Goal: Task Accomplishment & Management: Manage account settings

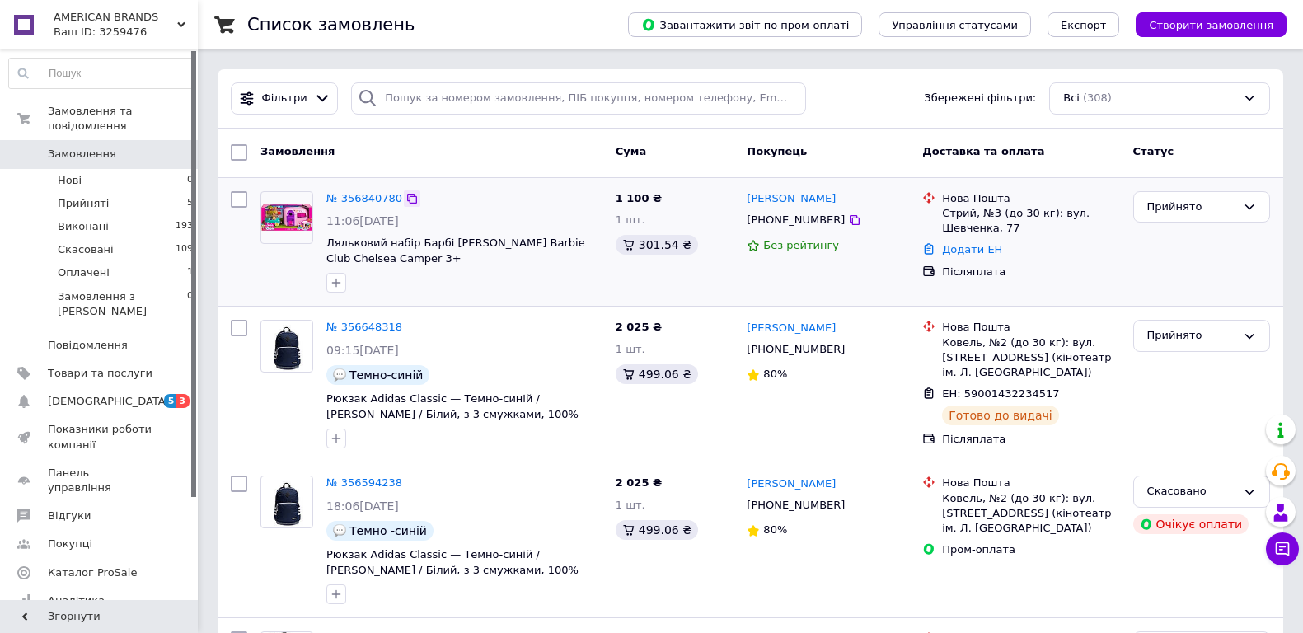
click at [407, 198] on icon at bounding box center [412, 199] width 10 height 10
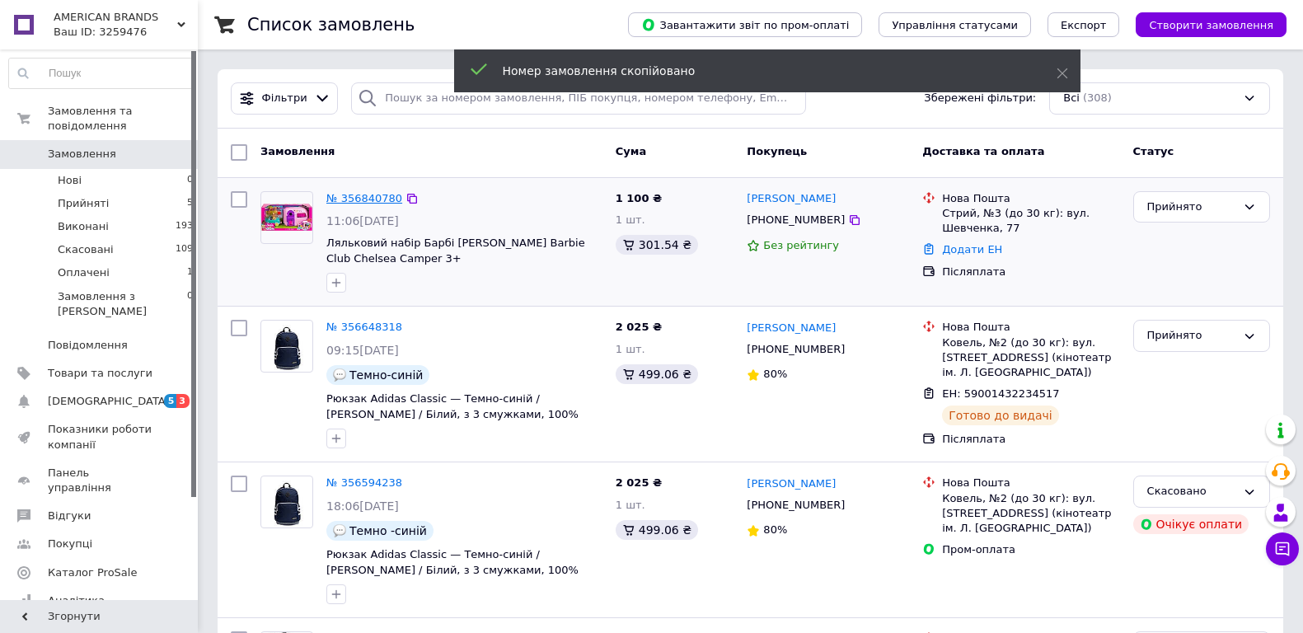
click at [368, 196] on link "№ 356840780" at bounding box center [364, 198] width 76 height 12
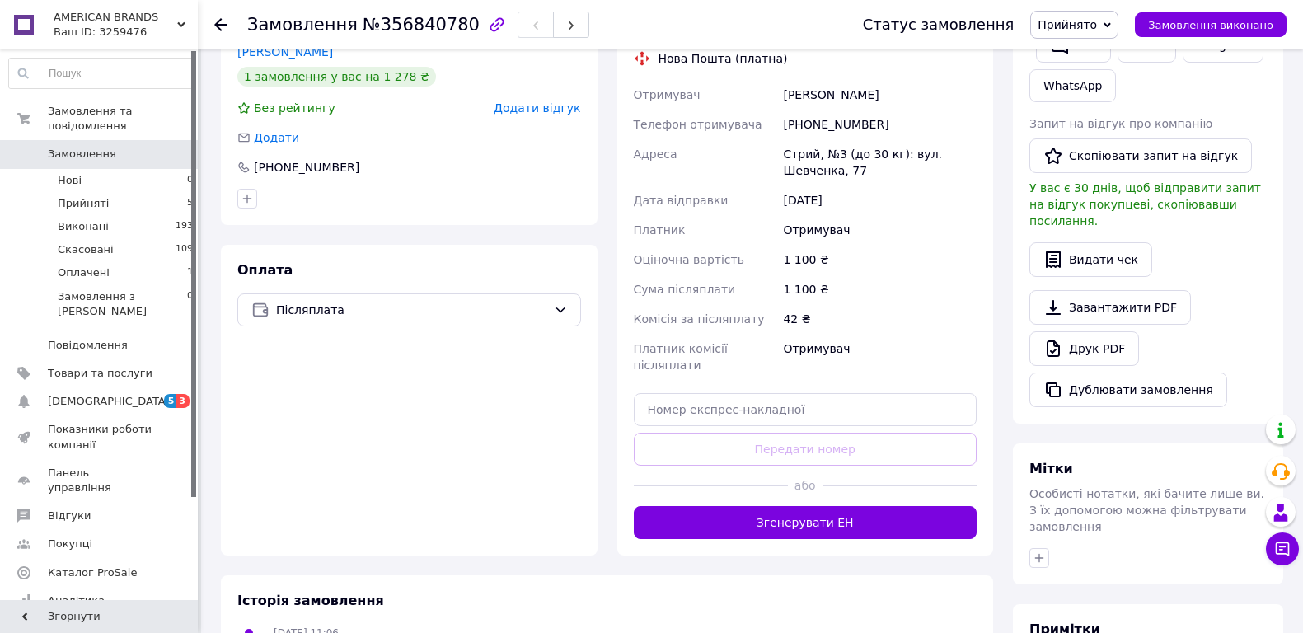
scroll to position [351, 0]
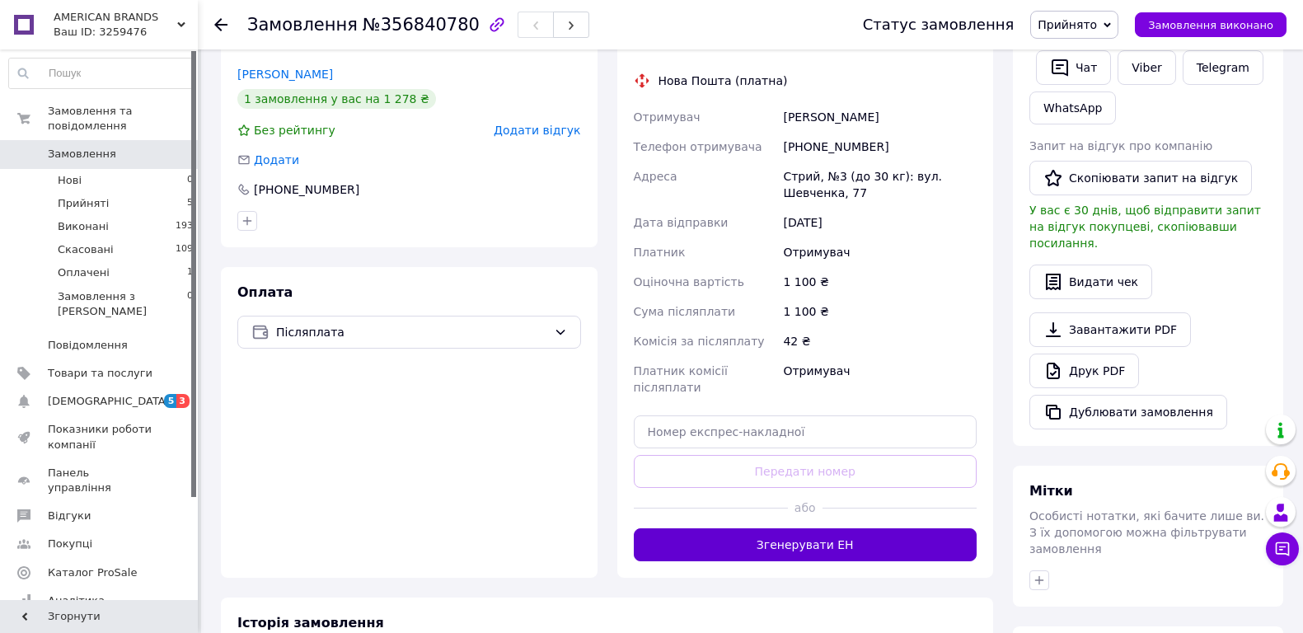
click at [832, 528] on button "Згенерувати ЕН" at bounding box center [806, 544] width 344 height 33
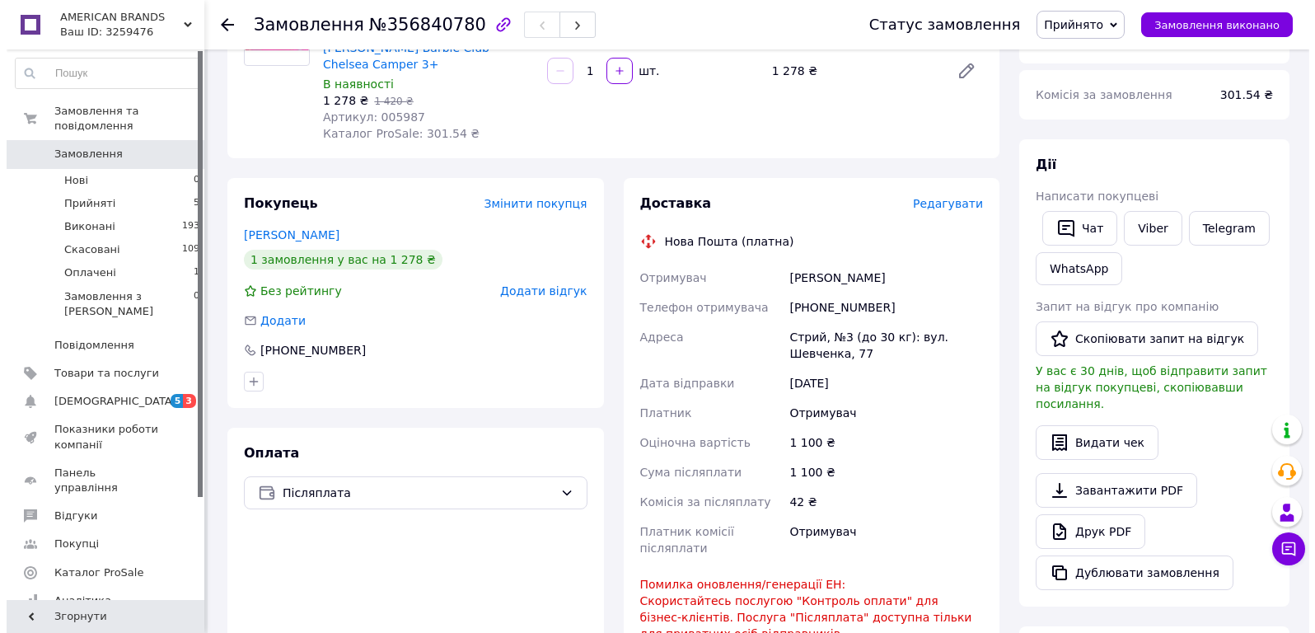
scroll to position [183, 0]
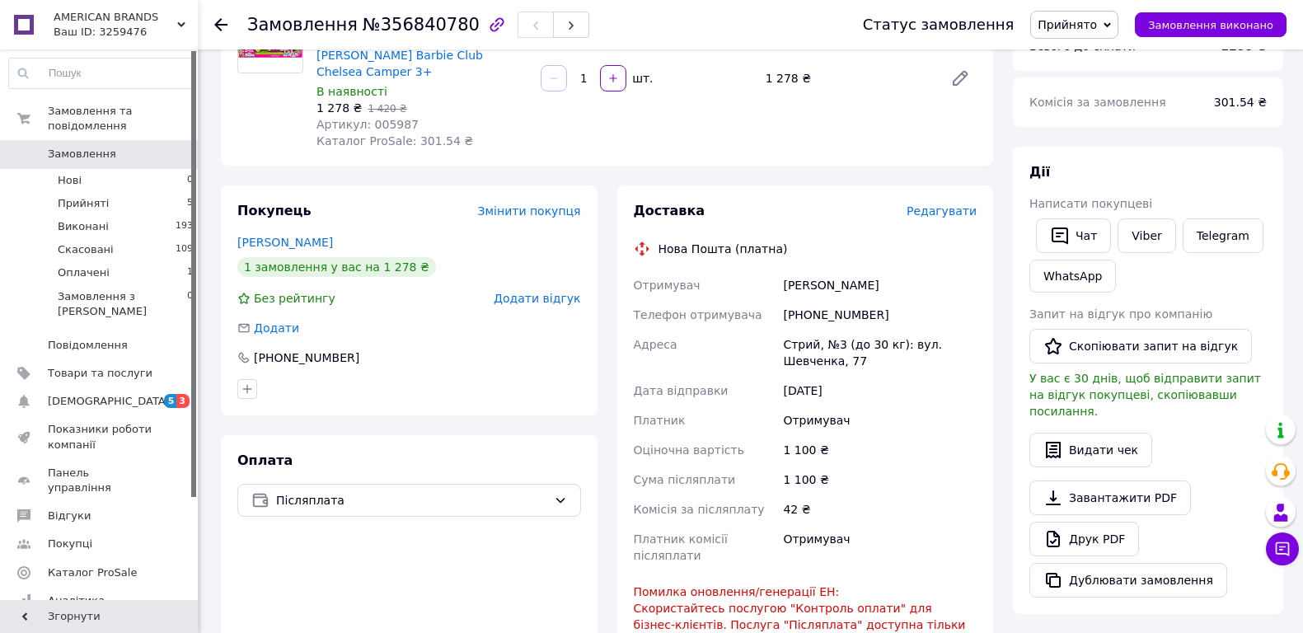
click at [954, 204] on span "Редагувати" at bounding box center [942, 210] width 70 height 13
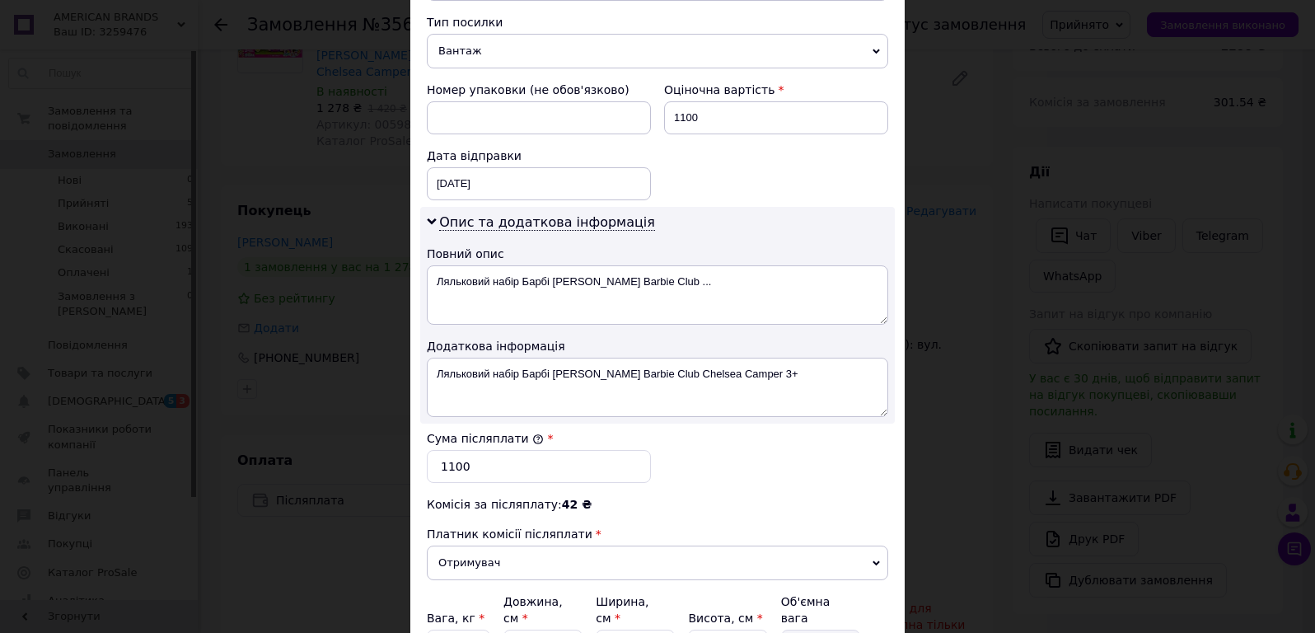
scroll to position [742, 0]
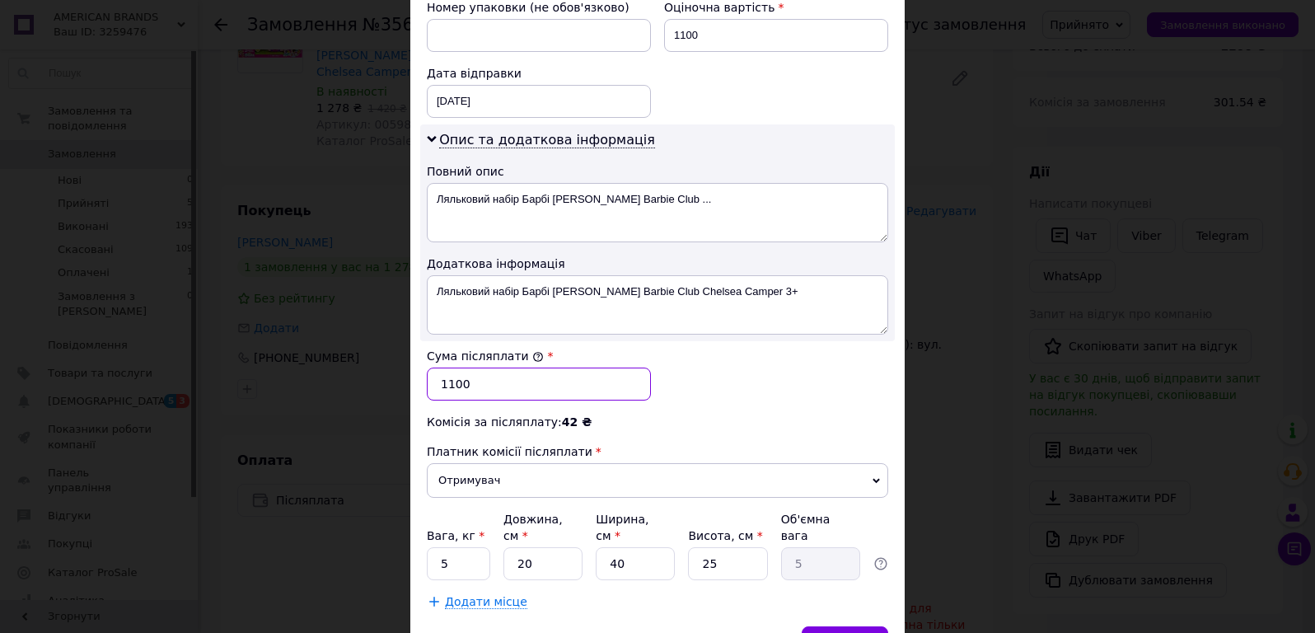
drag, startPoint x: 549, startPoint y: 368, endPoint x: 317, endPoint y: 359, distance: 231.8
click at [317, 359] on div "× Редагування доставки Спосіб доставки Нова Пошта (платна) Платник Отримувач Ві…" at bounding box center [657, 316] width 1315 height 633
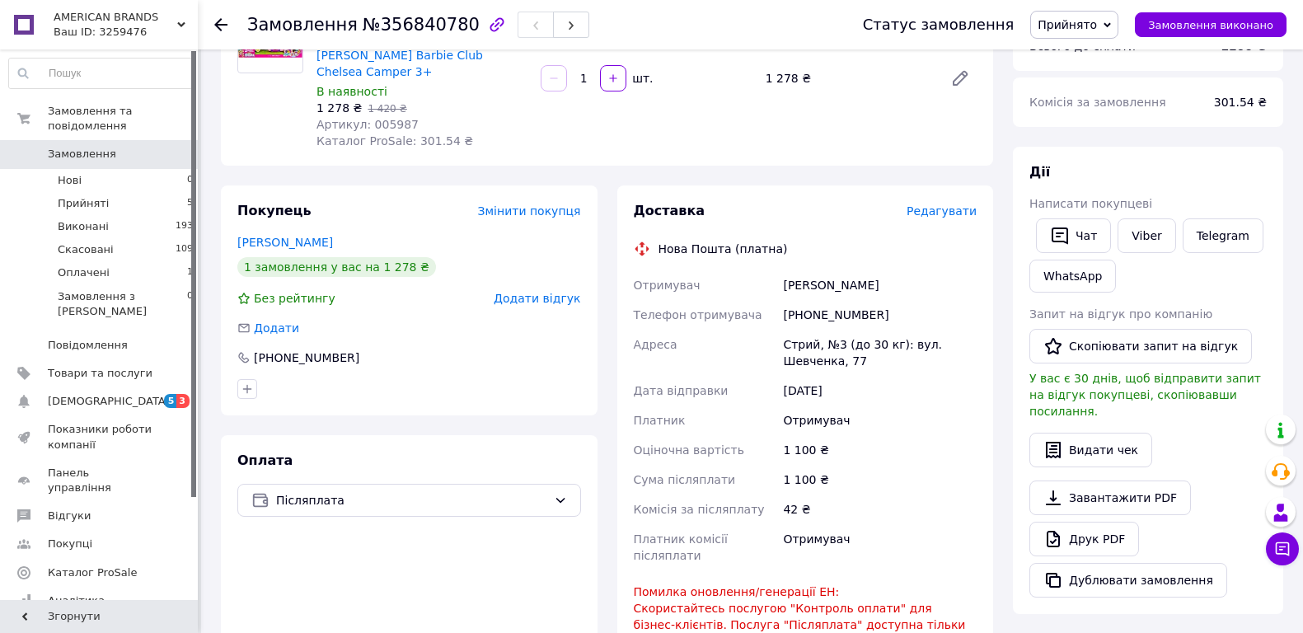
click at [940, 204] on span "Редагувати" at bounding box center [942, 210] width 70 height 13
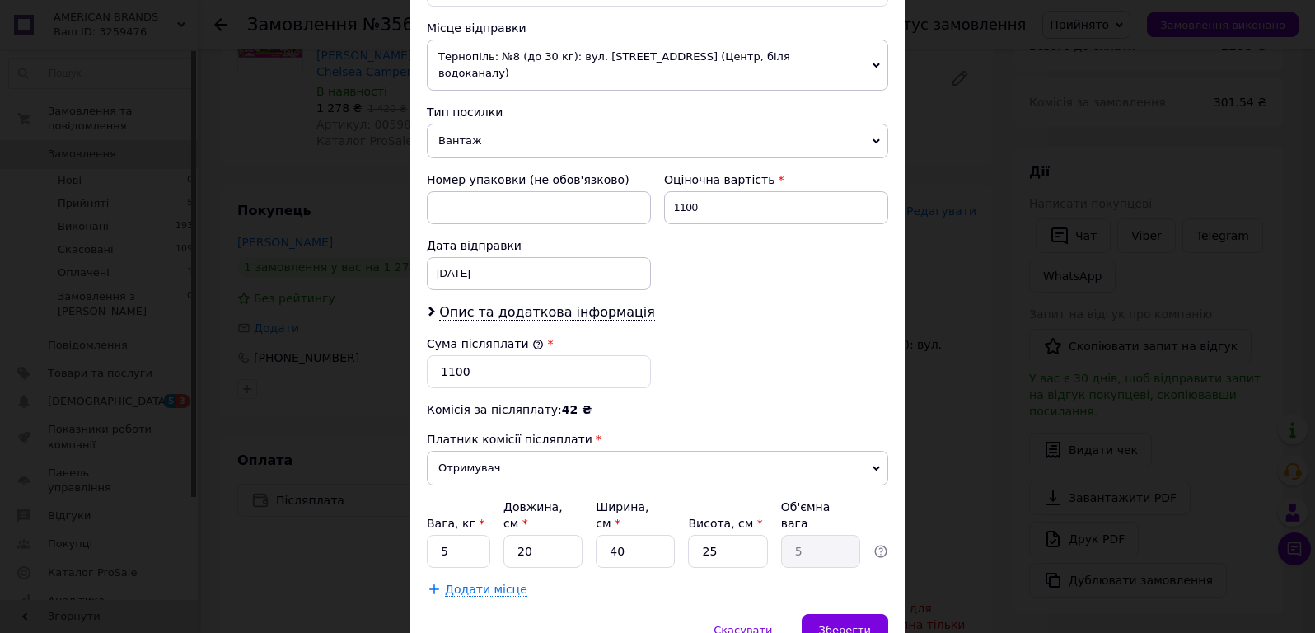
scroll to position [577, 0]
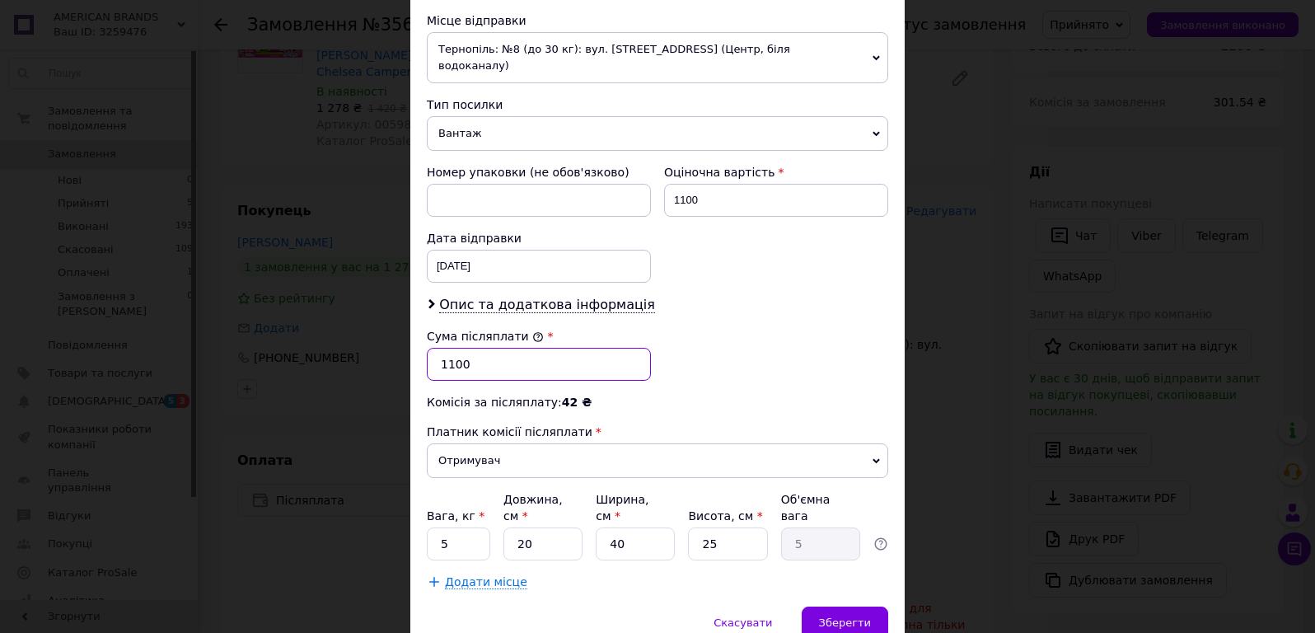
drag, startPoint x: 498, startPoint y: 337, endPoint x: 417, endPoint y: 344, distance: 81.0
click at [417, 344] on div "Спосіб доставки Нова Пошта (платна) Платник Отримувач Відправник Прізвище отрим…" at bounding box center [657, 69] width 495 height 1076
type input "0"
click at [670, 443] on span "Отримувач" at bounding box center [658, 460] width 462 height 35
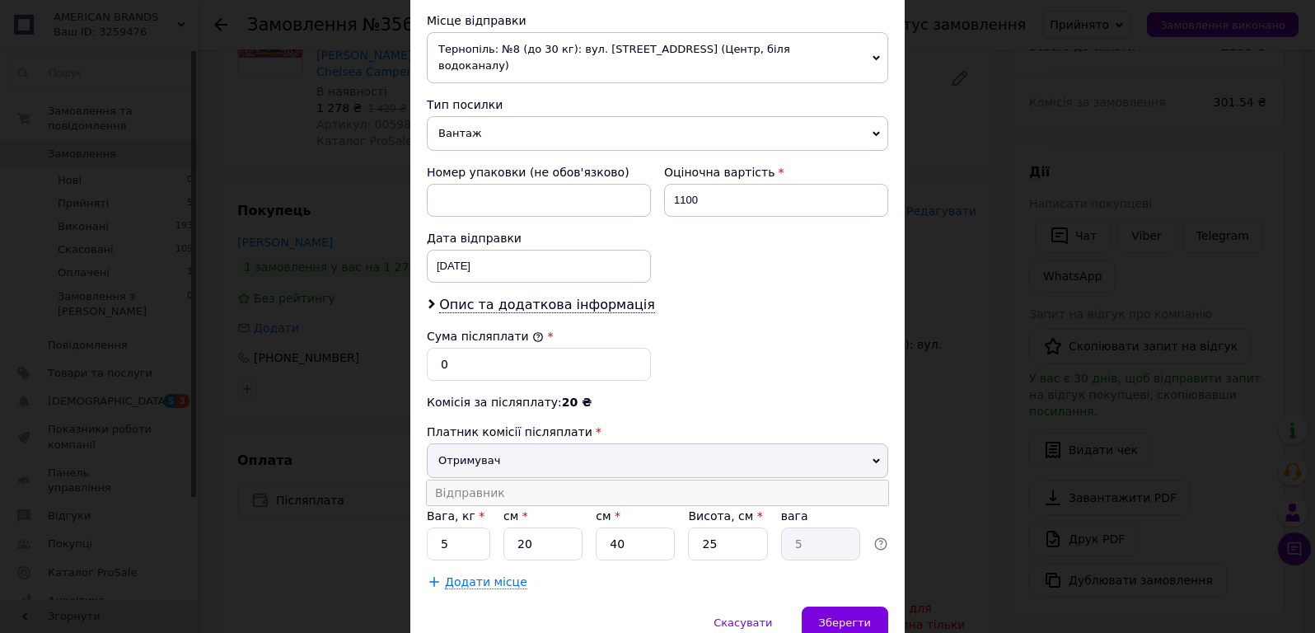
click at [594, 481] on li "Відправник" at bounding box center [658, 493] width 462 height 25
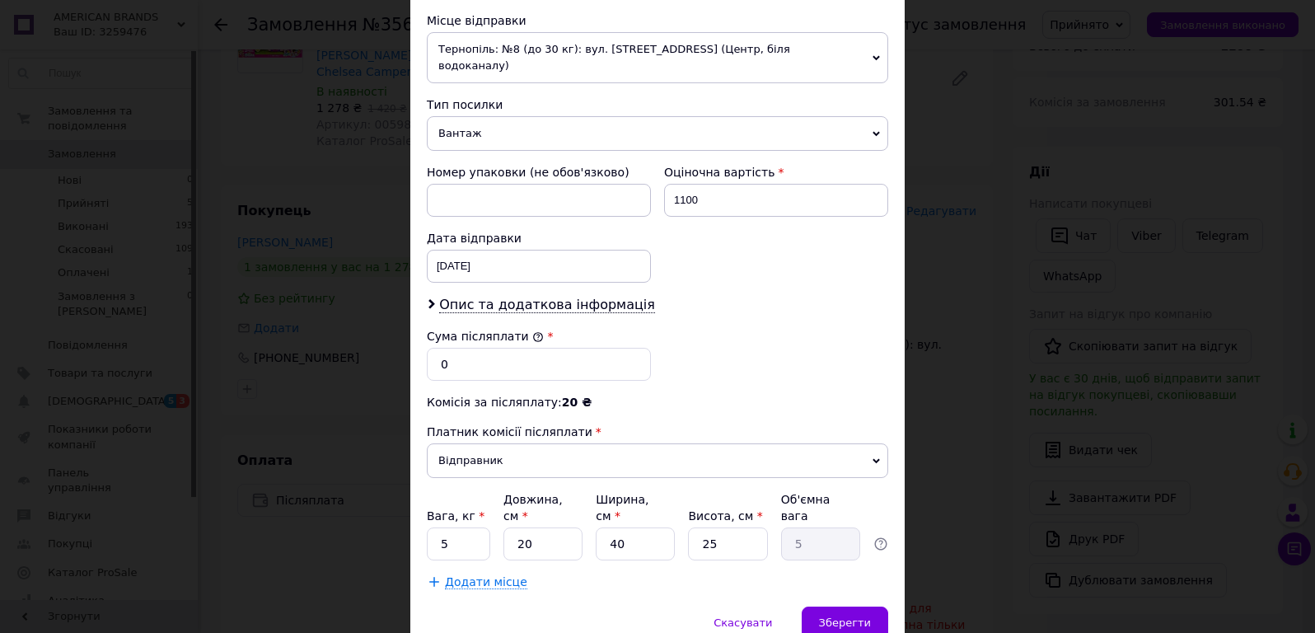
click at [757, 371] on div "Платник Отримувач Відправник Прізвище отримувача Павлів Ім'я отримувача Юлія По…" at bounding box center [658, 101] width 462 height 977
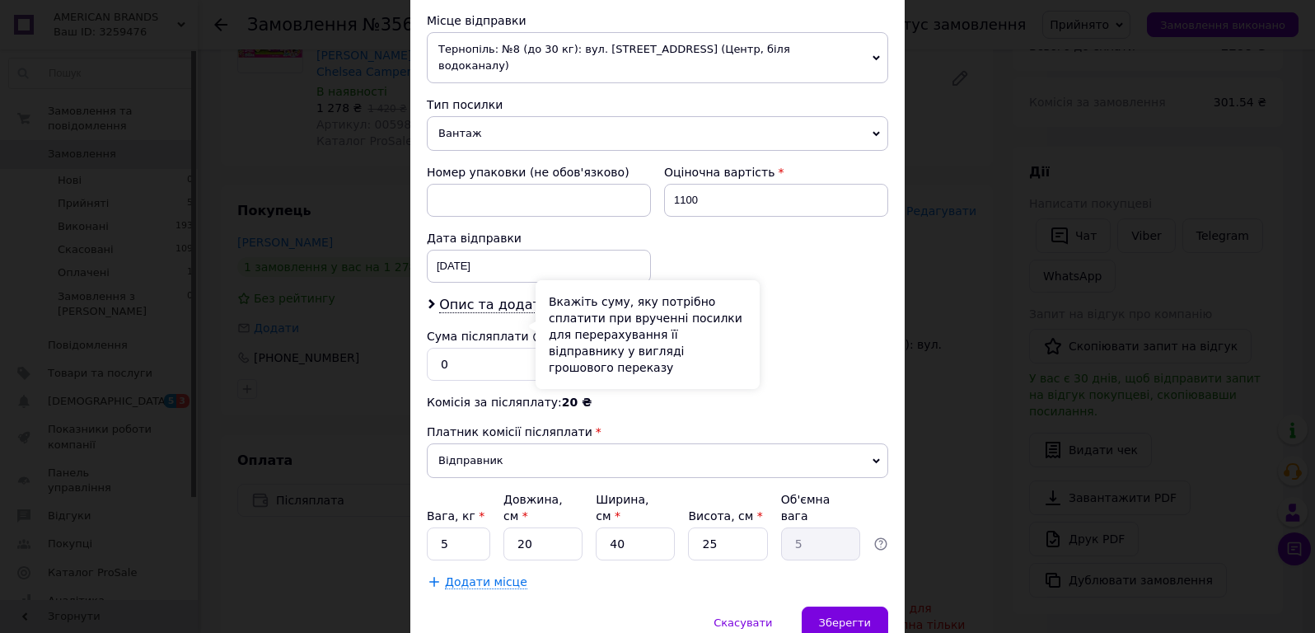
scroll to position [495, 0]
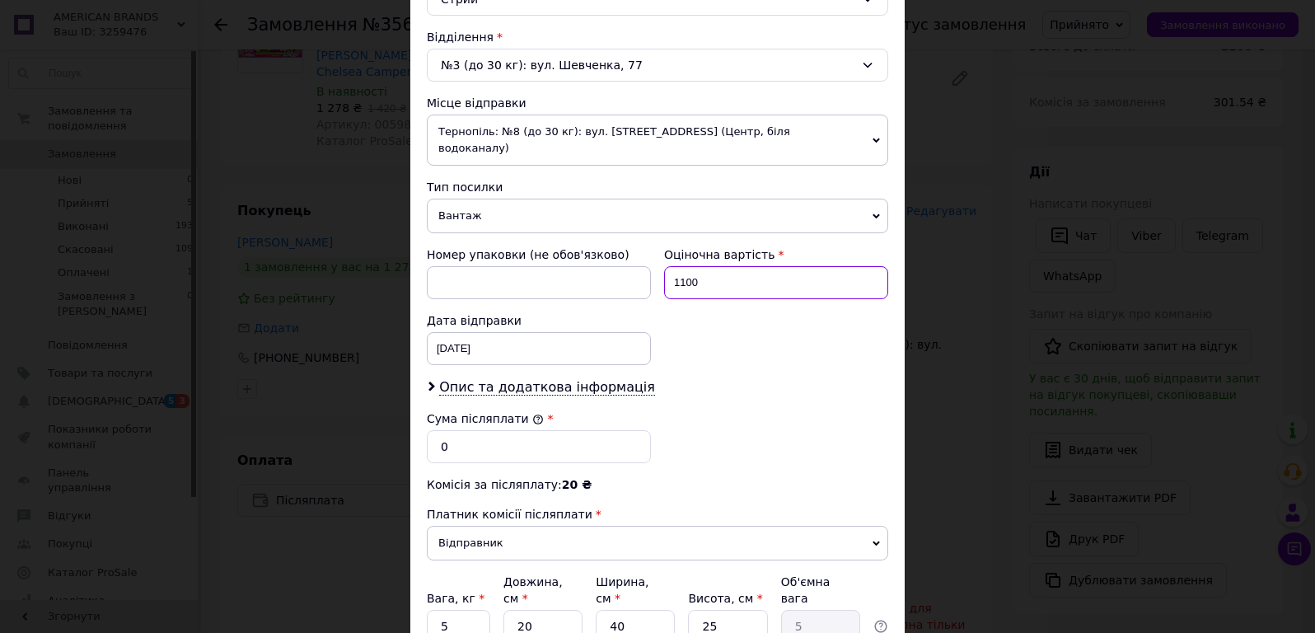
drag, startPoint x: 720, startPoint y: 270, endPoint x: 662, endPoint y: 277, distance: 58.1
click at [664, 277] on input "1100" at bounding box center [776, 282] width 224 height 33
type input "500"
click at [690, 322] on div "Номер упаковки (не обов'язково) Оціночна вартість 500 Дата відправки 12.08.2025…" at bounding box center [657, 306] width 475 height 132
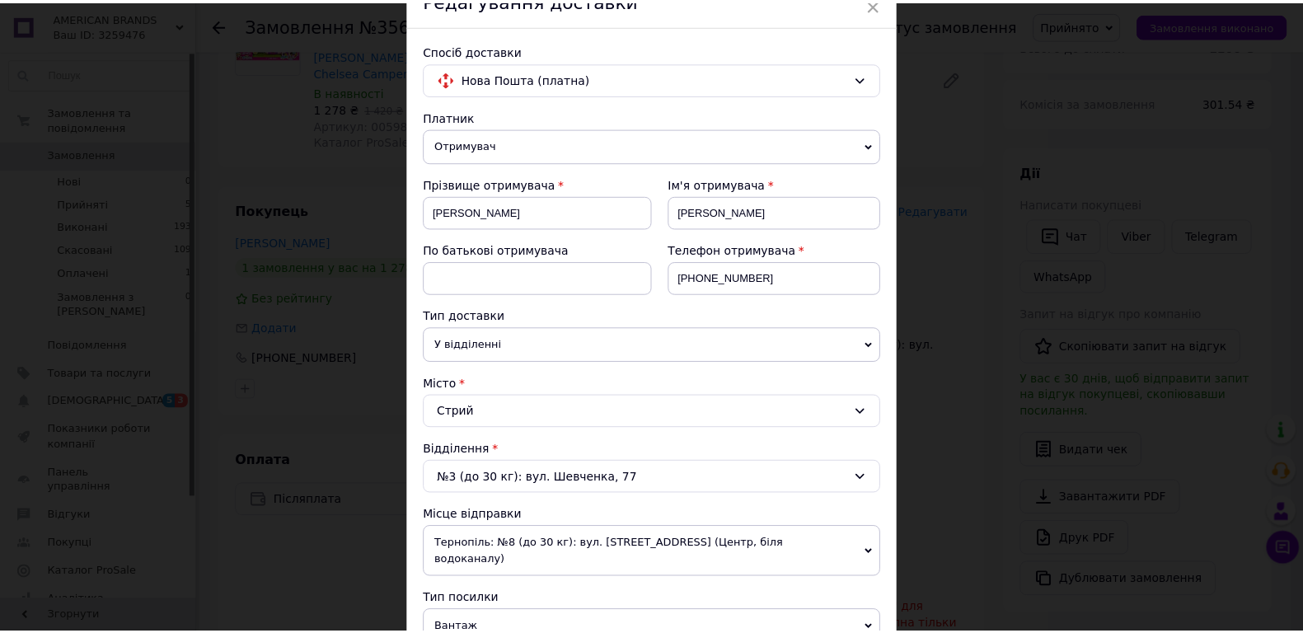
scroll to position [0, 0]
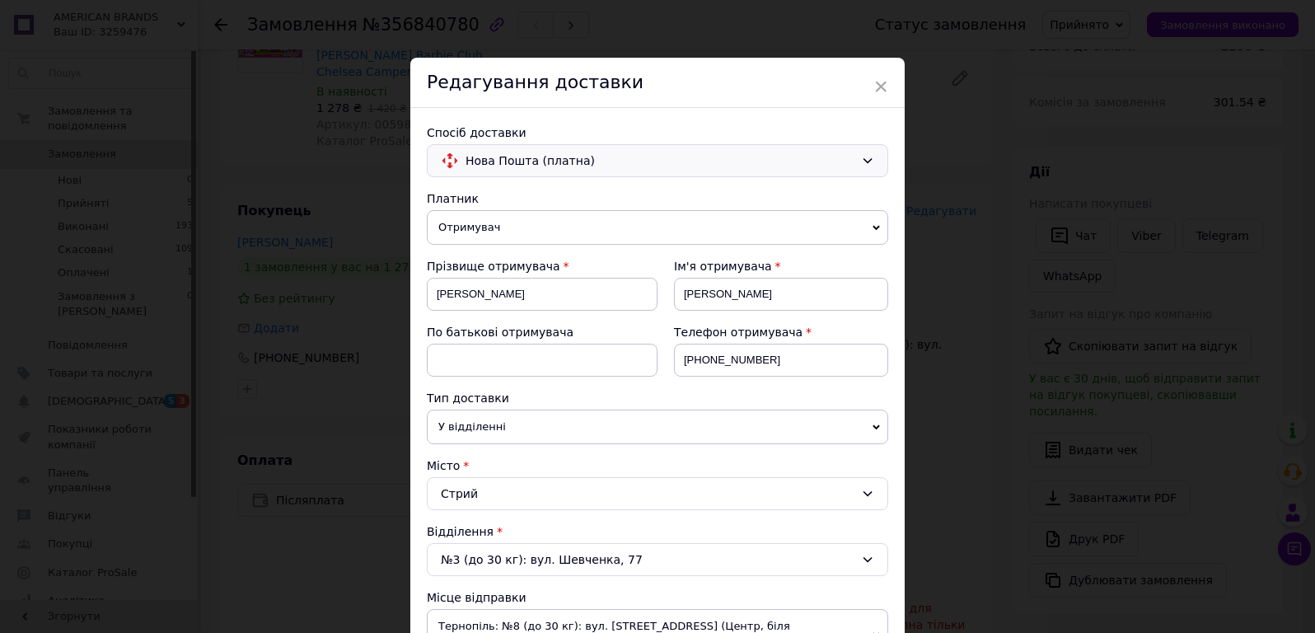
click at [635, 165] on span "Нова Пошта (платна)" at bounding box center [660, 161] width 389 height 18
click at [880, 89] on span "×" at bounding box center [881, 87] width 15 height 28
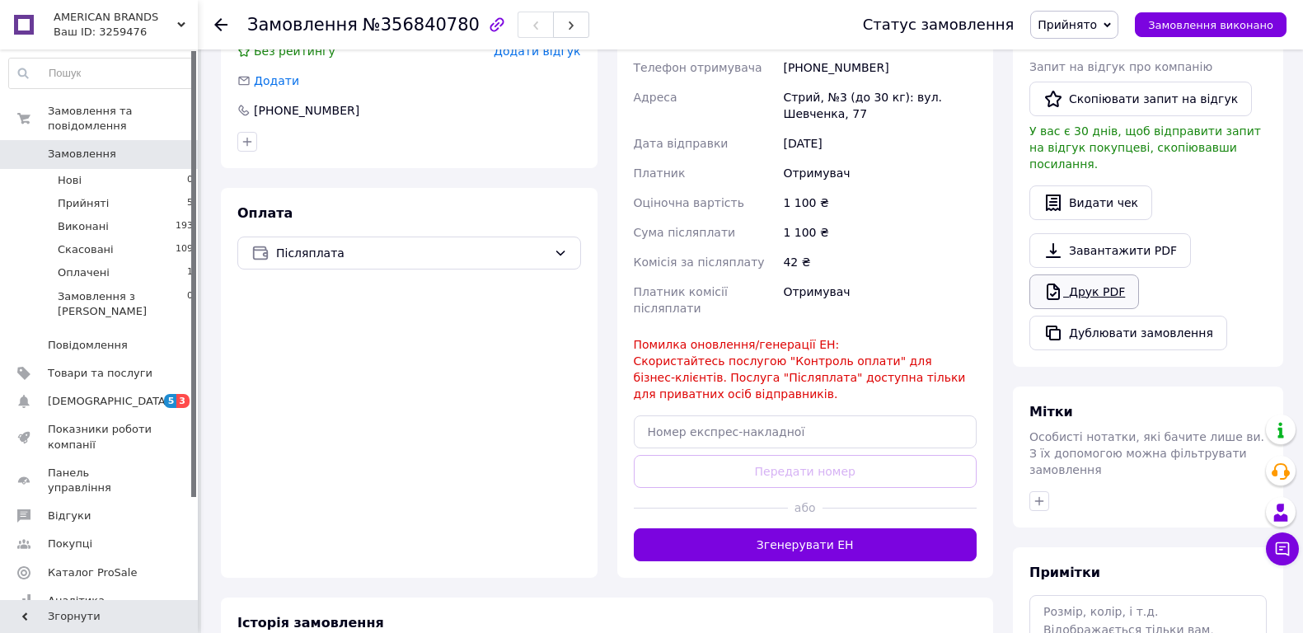
scroll to position [348, 0]
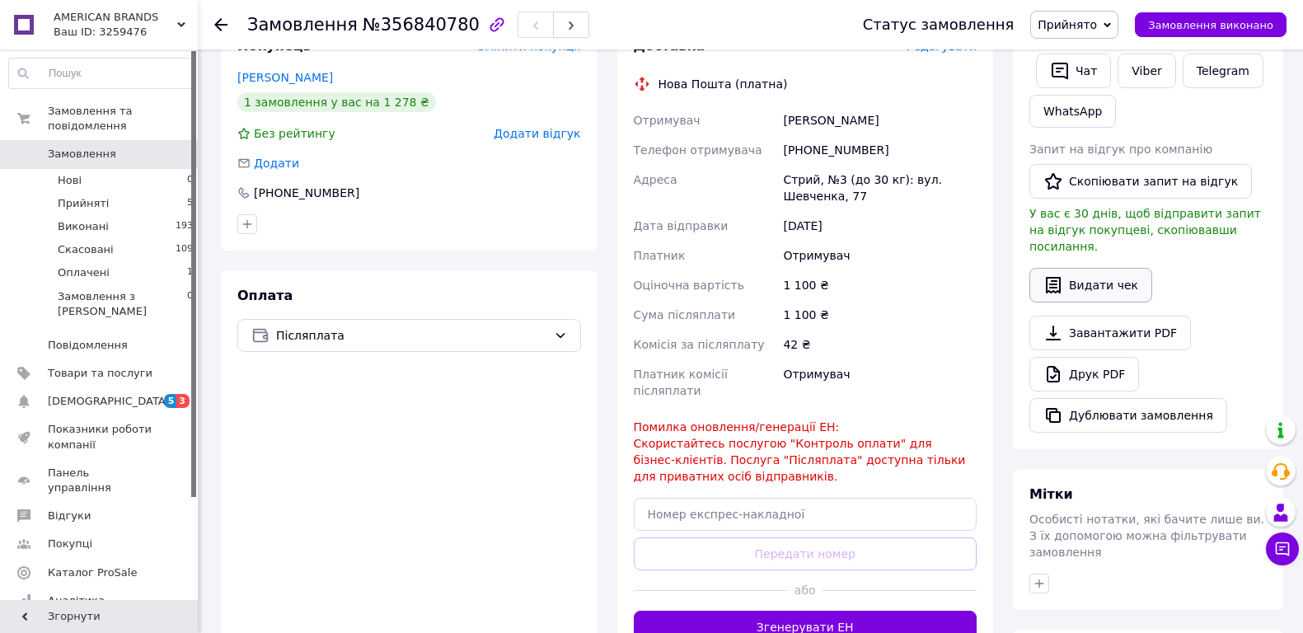
click at [1081, 268] on button "Видати чек" at bounding box center [1090, 285] width 123 height 35
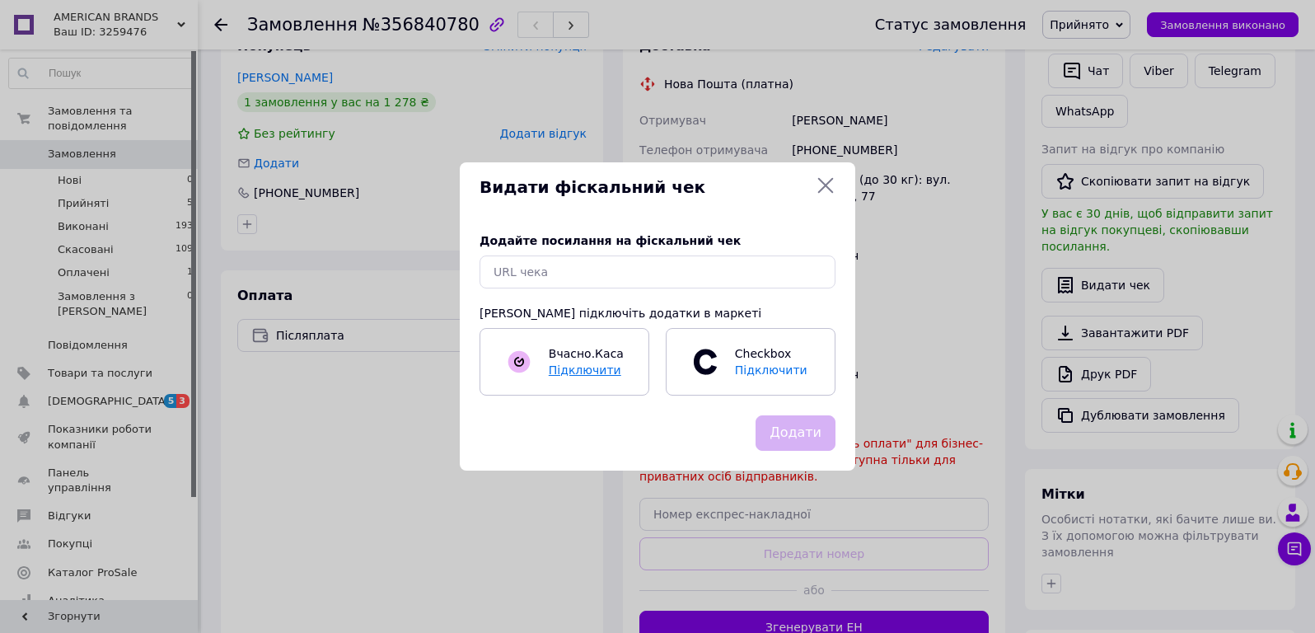
click at [560, 363] on span "Підключити" at bounding box center [585, 369] width 73 height 13
click at [818, 181] on icon at bounding box center [826, 186] width 20 height 20
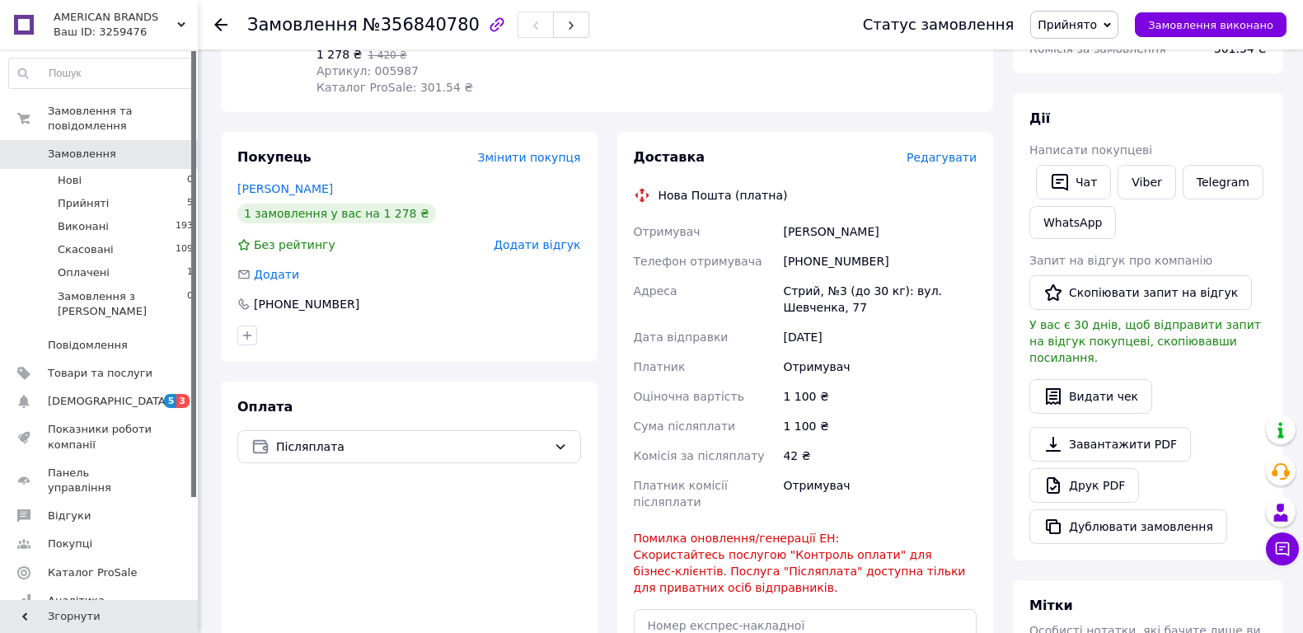
scroll to position [183, 0]
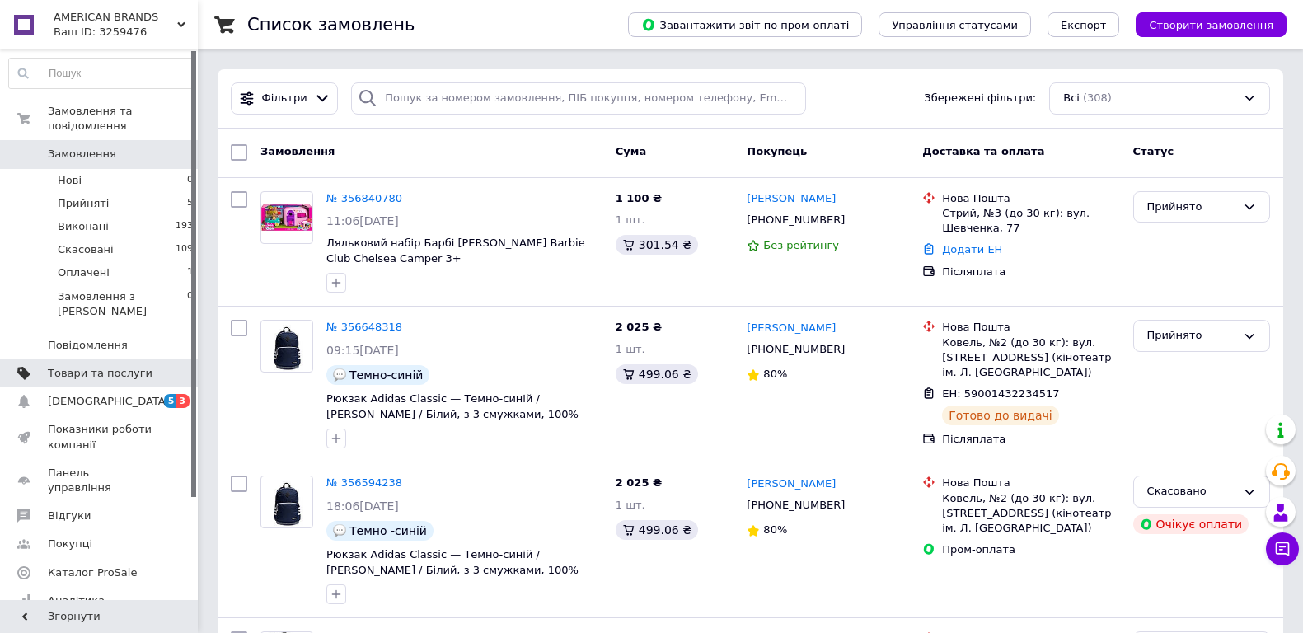
click at [110, 366] on span "Товари та послуги" at bounding box center [100, 373] width 105 height 15
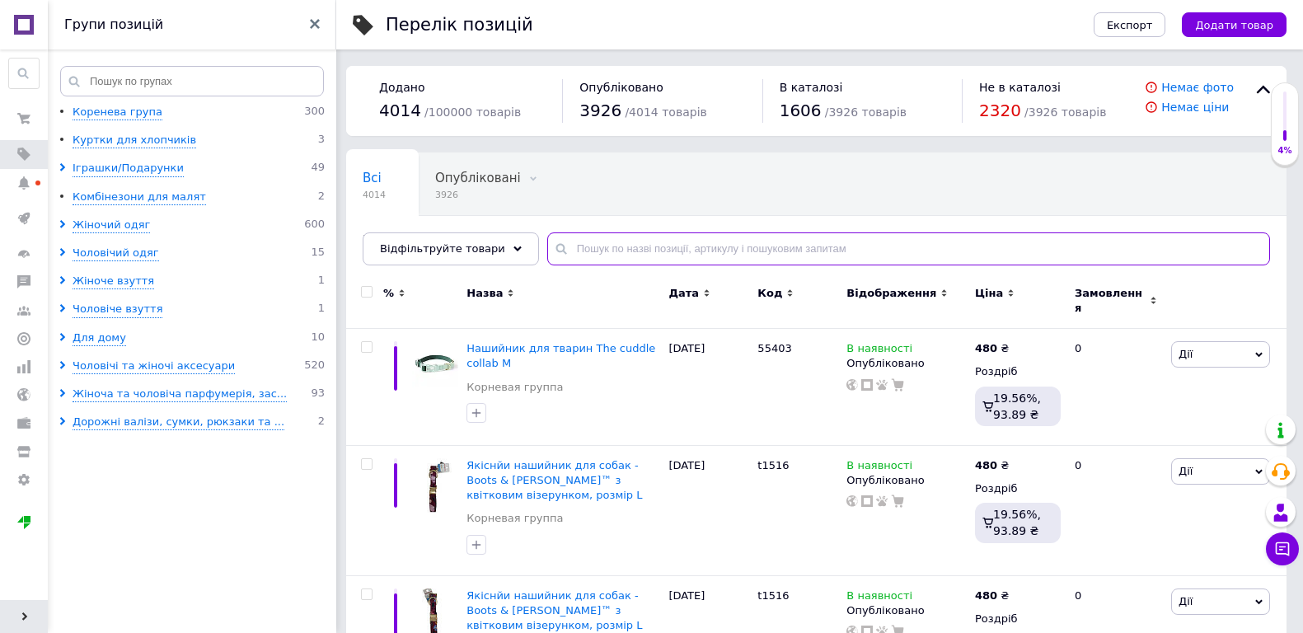
paste input "191110079"
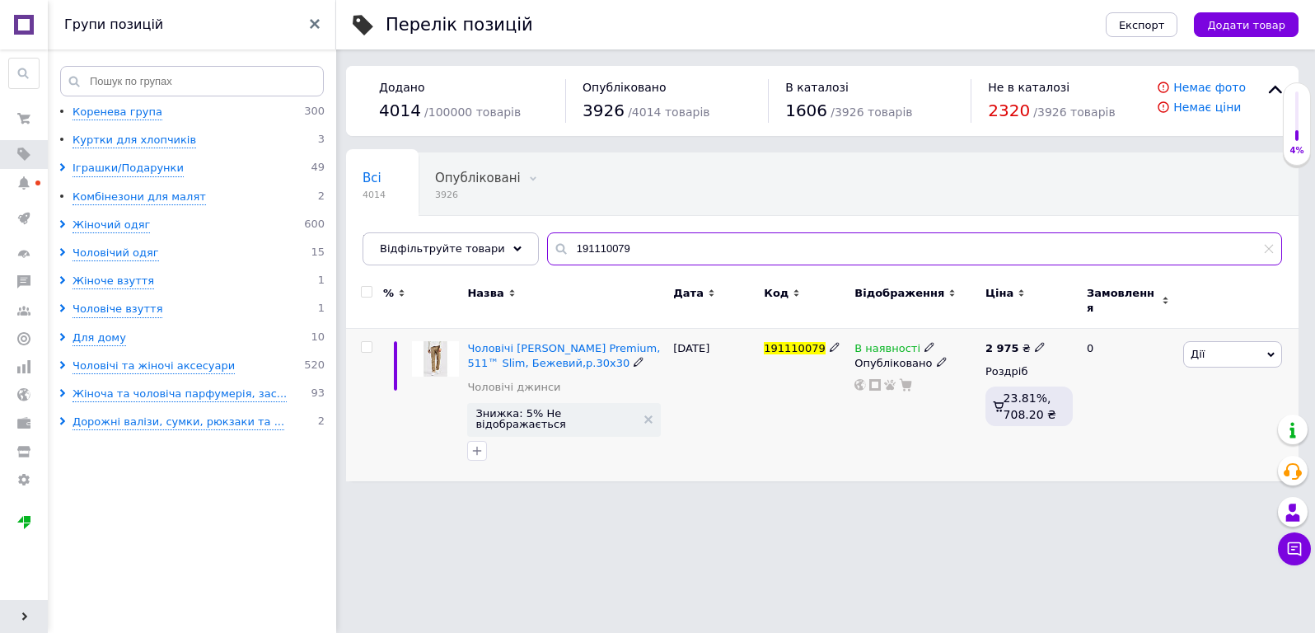
type input "191110079"
click at [892, 342] on span "В наявності" at bounding box center [888, 350] width 66 height 17
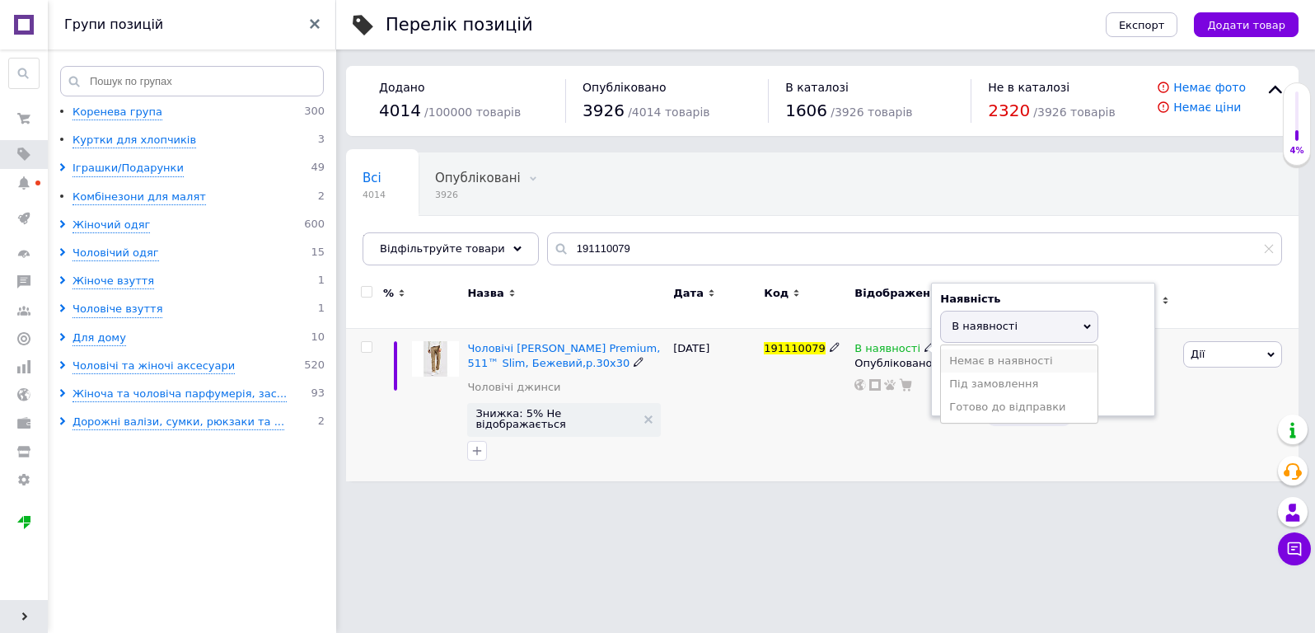
click at [994, 349] on li "Немає в наявності" at bounding box center [1019, 360] width 157 height 23
click at [788, 408] on div "191110079" at bounding box center [805, 405] width 91 height 152
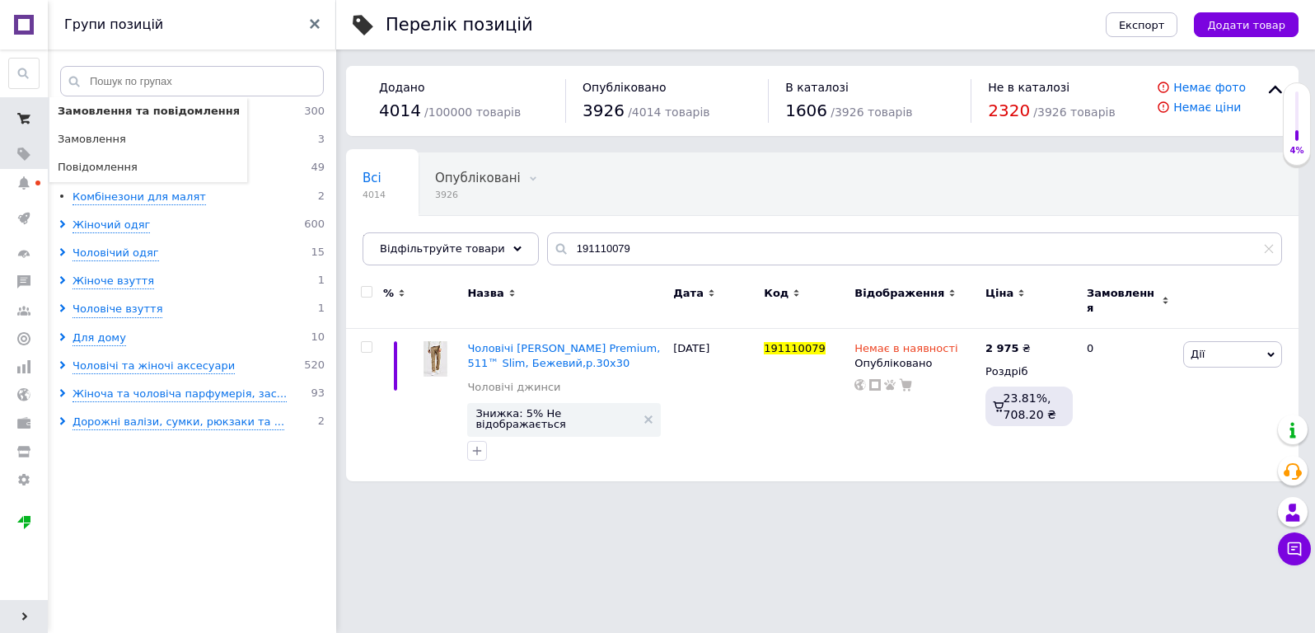
click at [23, 115] on icon at bounding box center [23, 118] width 13 height 13
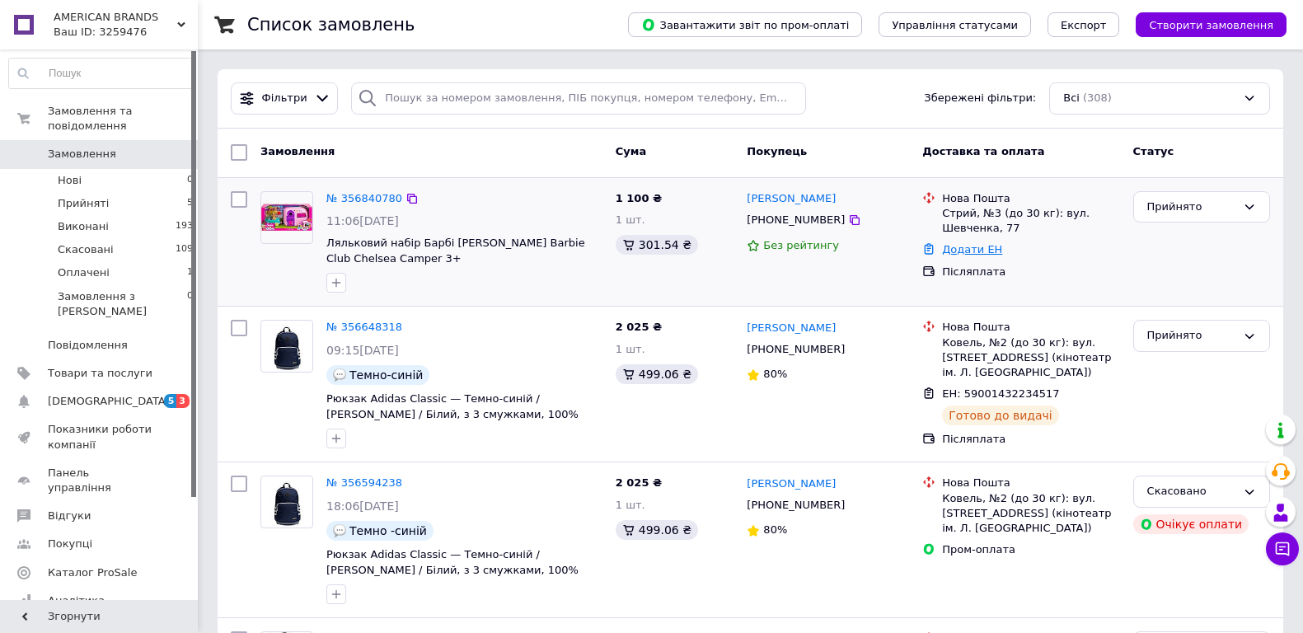
click at [970, 249] on link "Додати ЕН" at bounding box center [972, 249] width 60 height 12
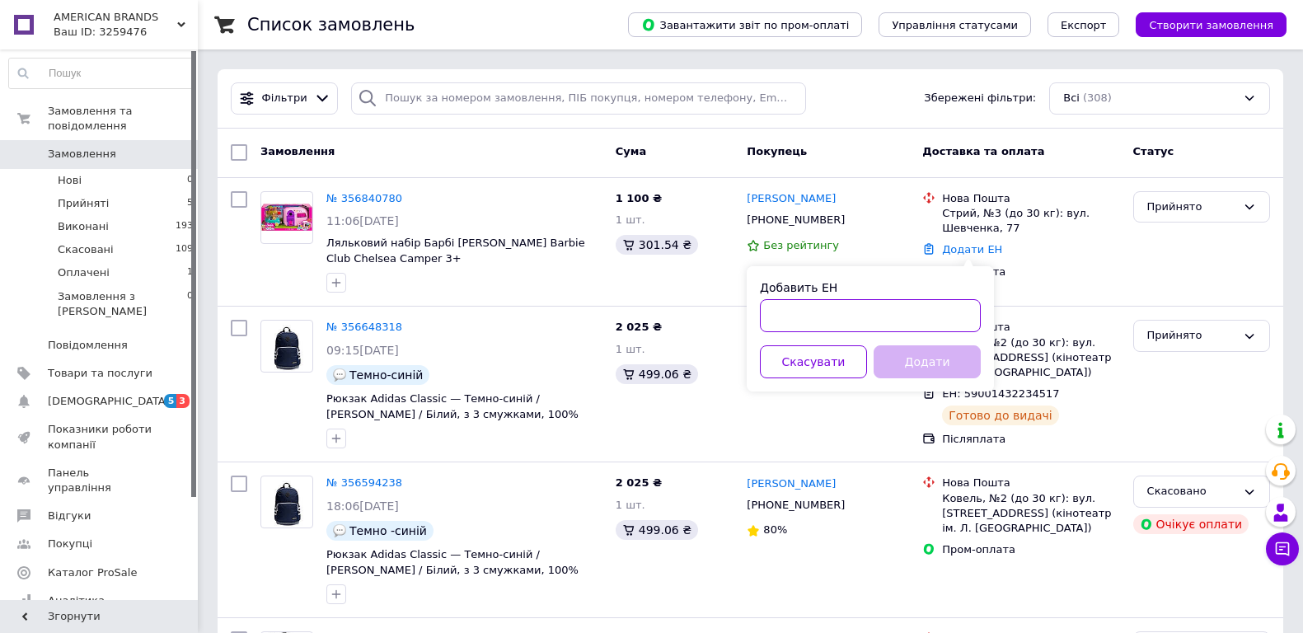
click at [797, 321] on input "Добавить ЕН" at bounding box center [870, 315] width 221 height 33
drag, startPoint x: 829, startPoint y: 315, endPoint x: 845, endPoint y: 312, distance: 16.0
click at [836, 314] on input "59001432847467" at bounding box center [870, 315] width 221 height 33
click at [883, 320] on input "59001432877467" at bounding box center [870, 315] width 221 height 33
type input "59001432877467"
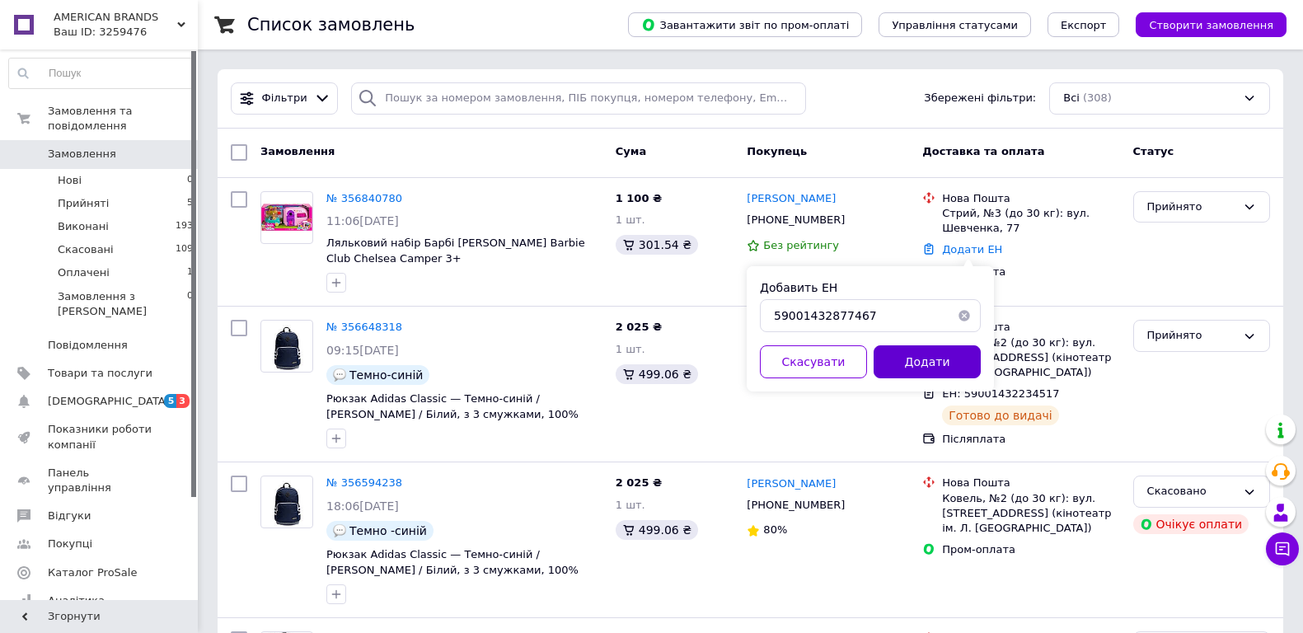
click at [948, 361] on button "Додати" at bounding box center [927, 361] width 107 height 33
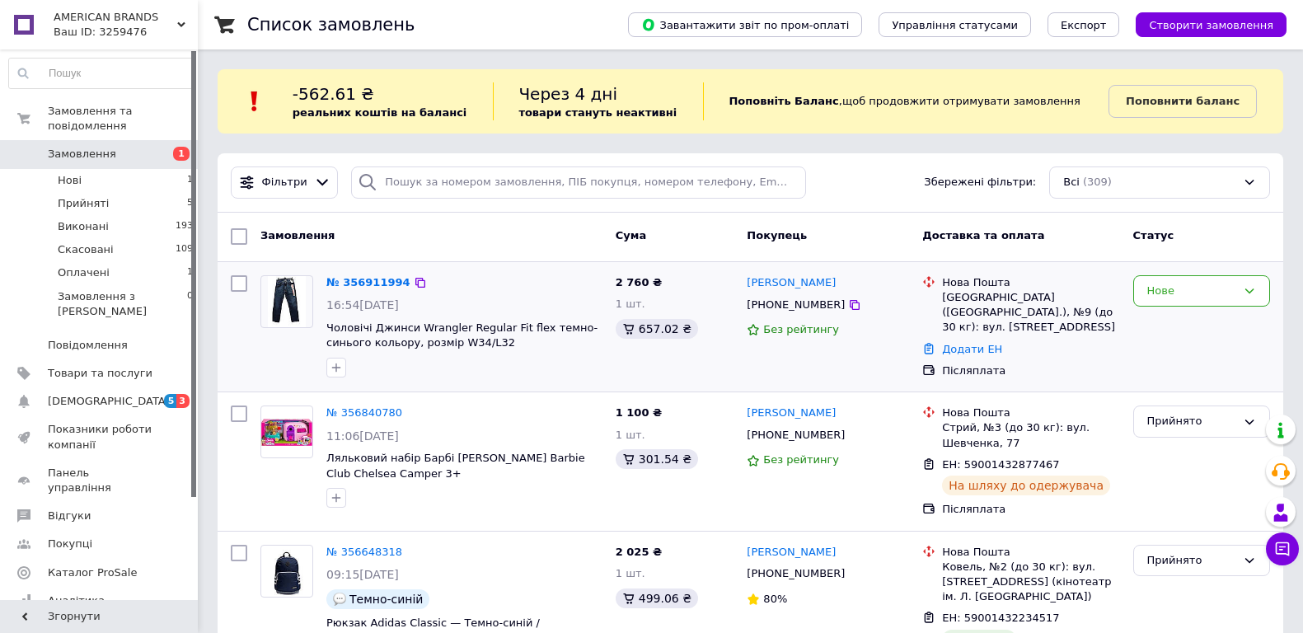
click at [285, 299] on img at bounding box center [287, 301] width 39 height 51
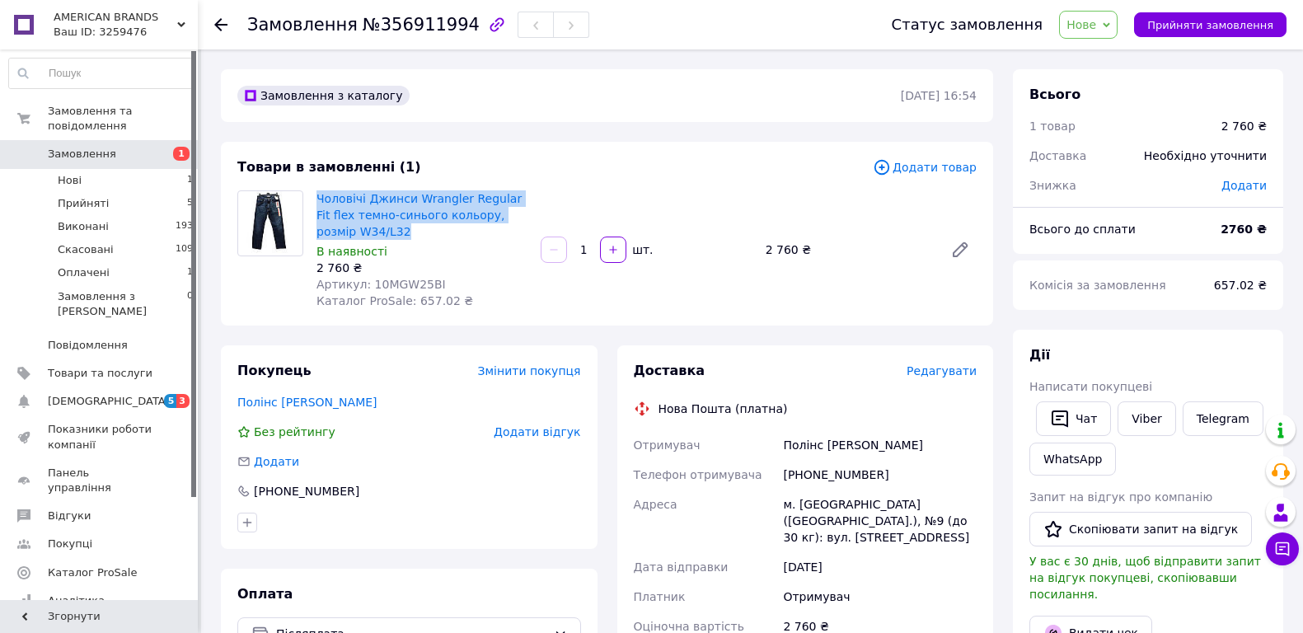
drag, startPoint x: 371, startPoint y: 235, endPoint x: 312, endPoint y: 204, distance: 66.4
click at [312, 204] on div "Чоловічі Джинси Wrangler Regular Fit flex темно-синього кольору, розмір W34/L32…" at bounding box center [422, 249] width 224 height 125
copy link "Чоловічі Джинси Wrangler Regular Fit flex темно-синього кольору, розмір W34/L32"
click at [471, 255] on div "В наявності" at bounding box center [422, 251] width 211 height 16
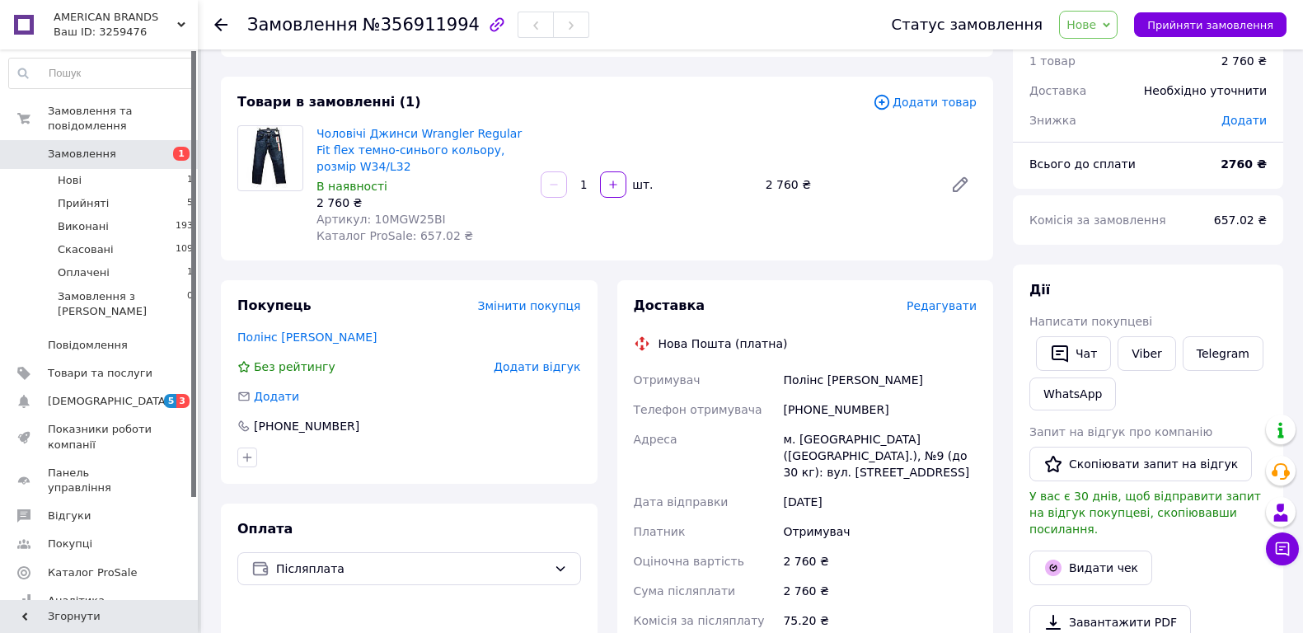
scroll to position [62, 0]
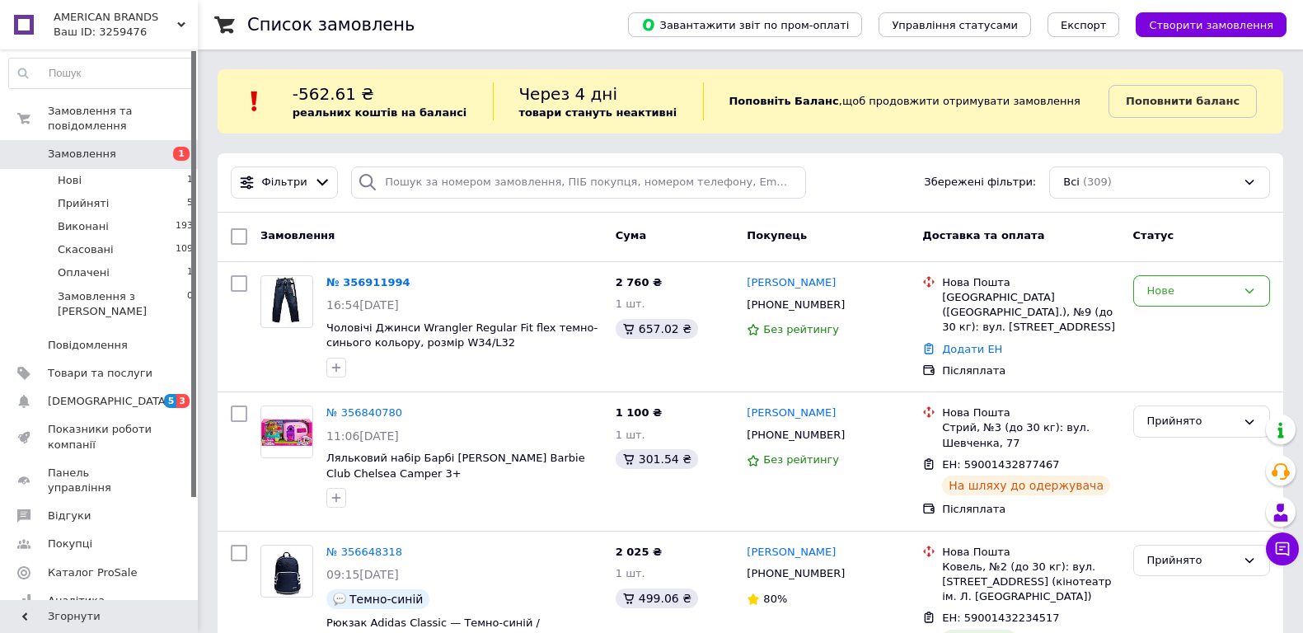
scroll to position [84, 0]
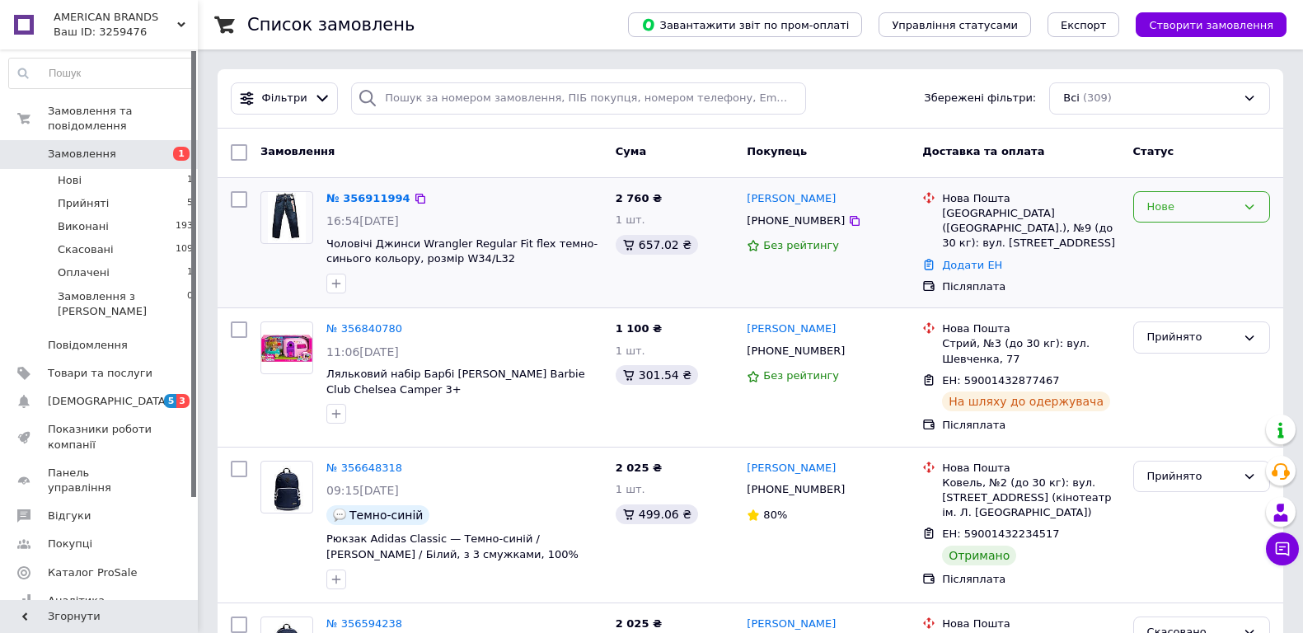
click at [1250, 209] on icon at bounding box center [1249, 206] width 9 height 5
click at [1180, 235] on li "Прийнято" at bounding box center [1201, 241] width 135 height 30
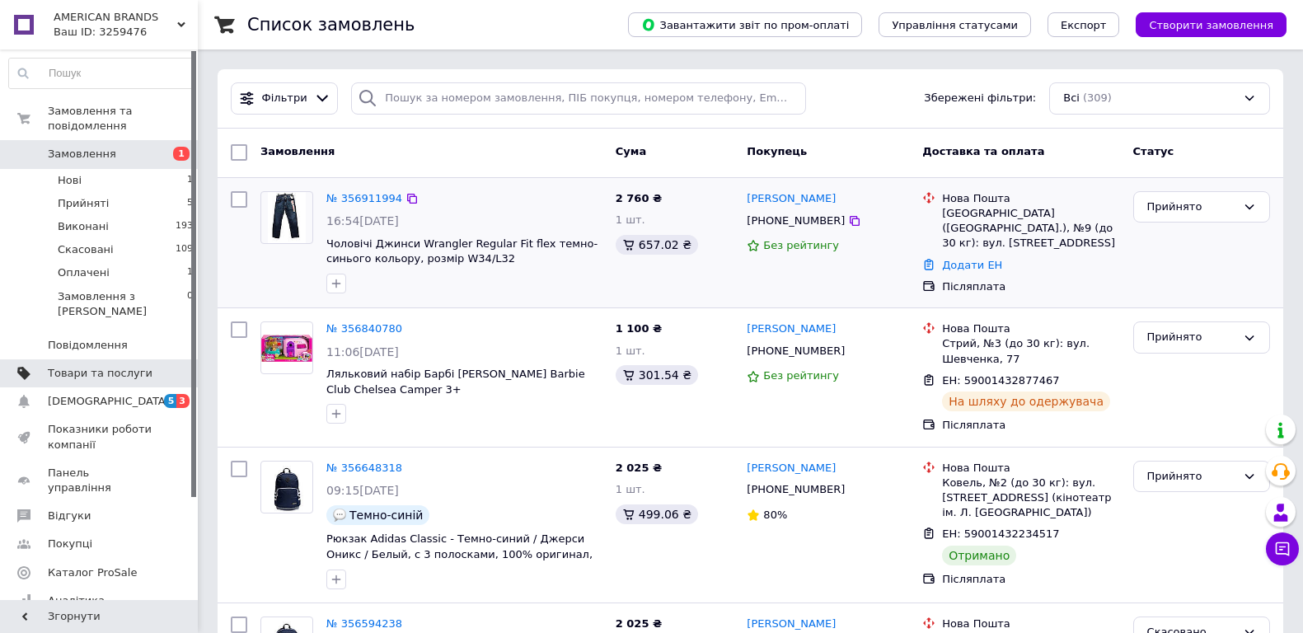
click at [89, 366] on span "Товари та послуги" at bounding box center [100, 373] width 105 height 15
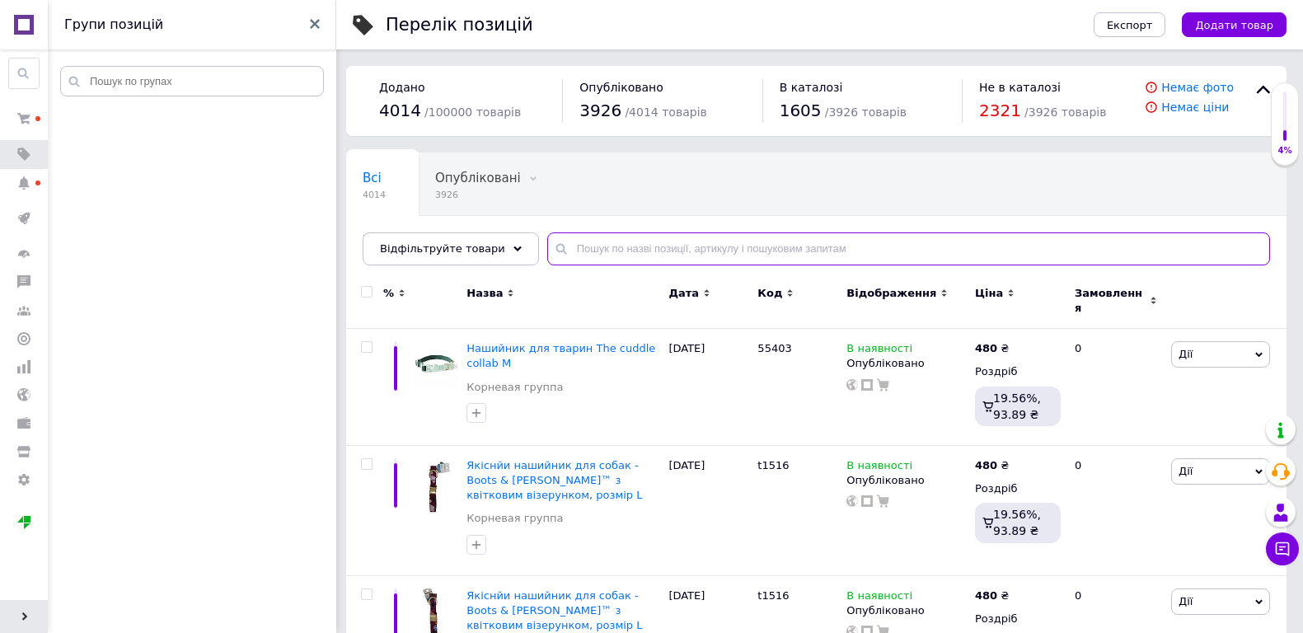
paste input "Чоловічі Джинси Wrangler Regular Fit flex темно-синього кольору, розмір W34/L32"
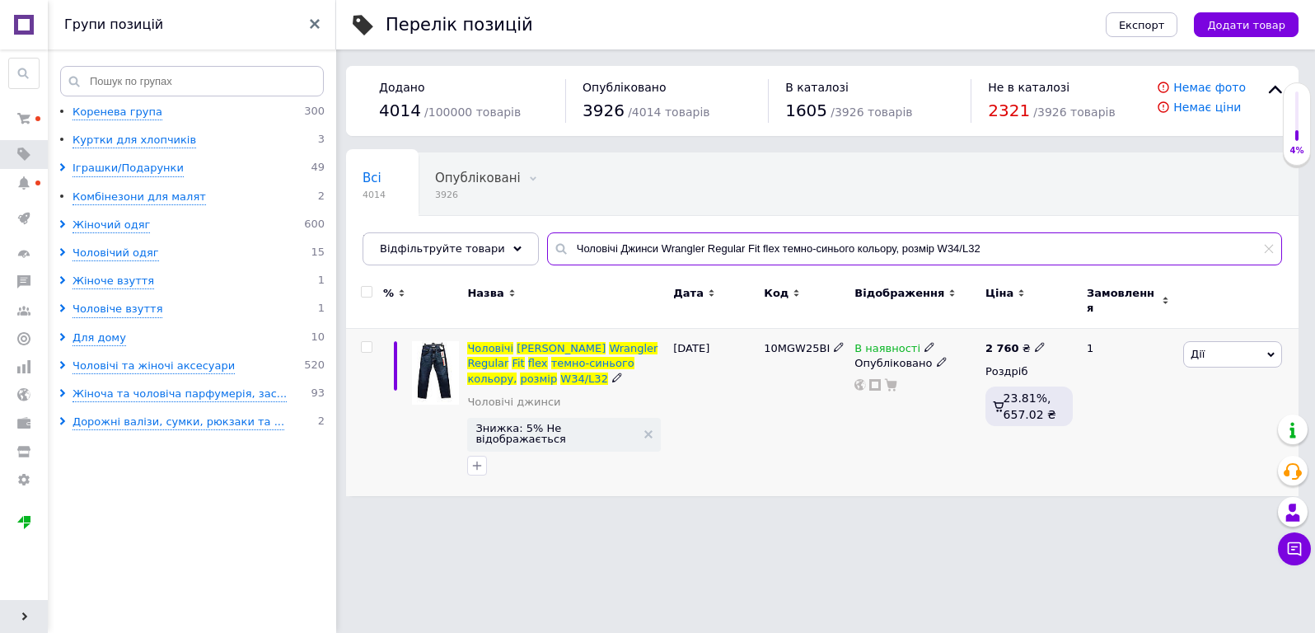
type input "Чоловічі Джинси Wrangler Regular Fit flex темно-синього кольору, розмір W34/L32"
click at [887, 343] on span "В наявності" at bounding box center [888, 350] width 66 height 17
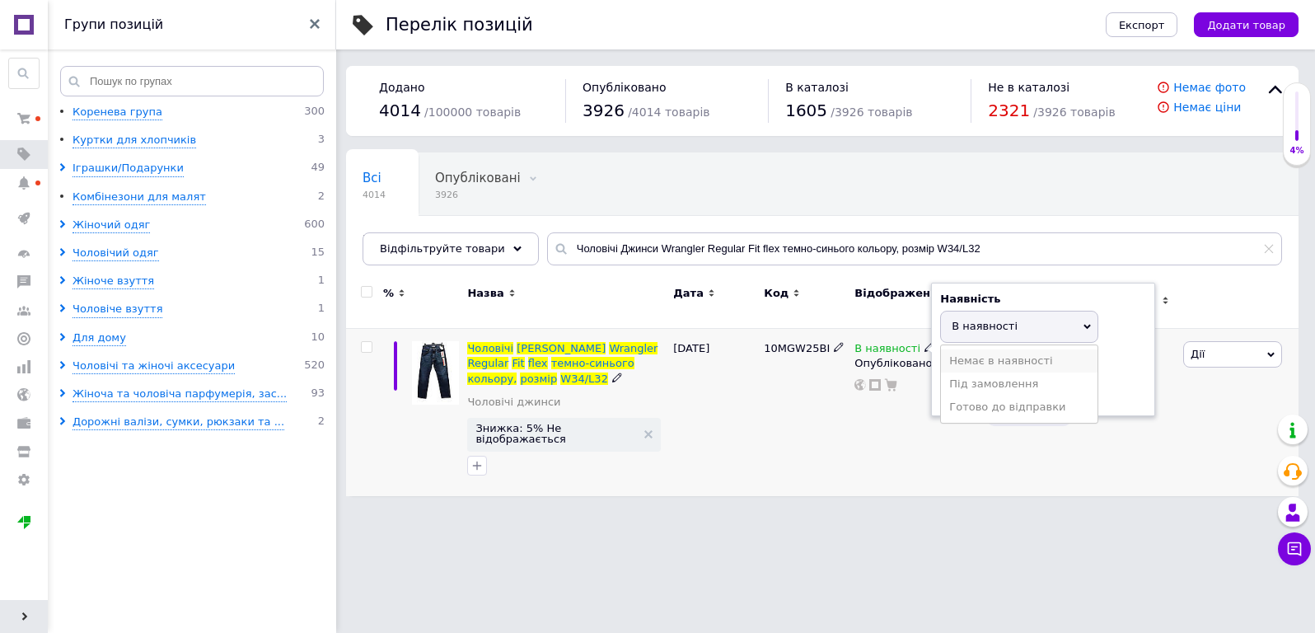
click at [971, 349] on li "Немає в наявності" at bounding box center [1019, 360] width 157 height 23
click at [768, 418] on div "10MGW25BI" at bounding box center [805, 412] width 91 height 167
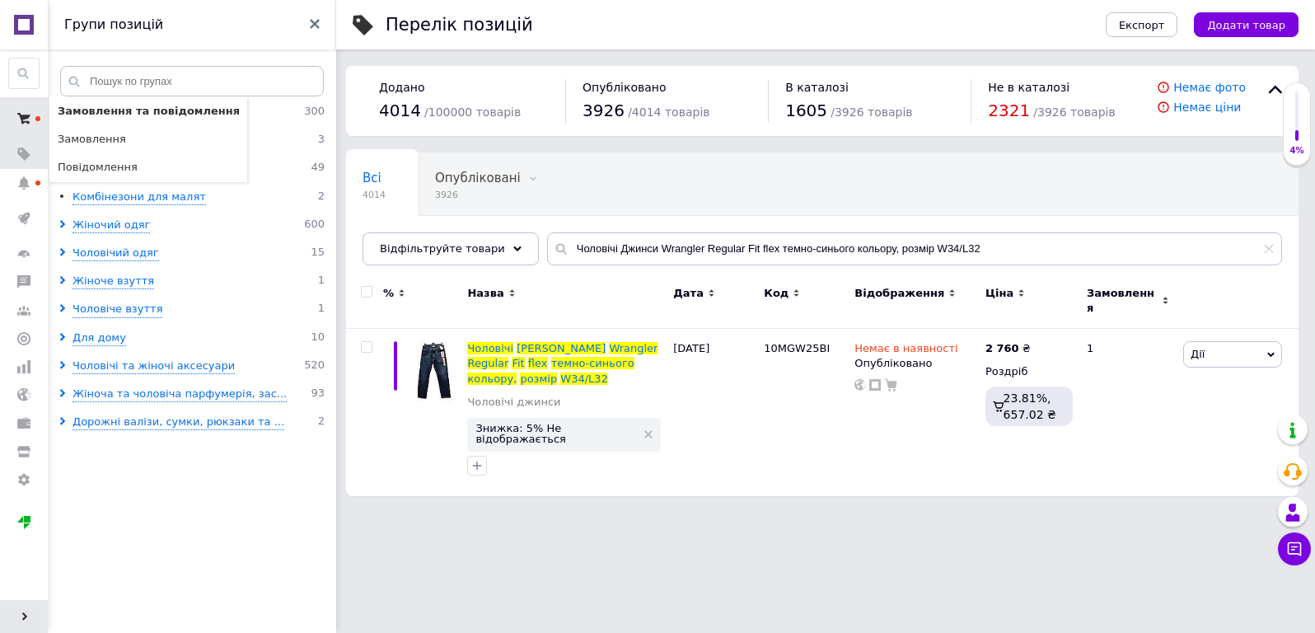
click at [32, 116] on span at bounding box center [24, 119] width 48 height 30
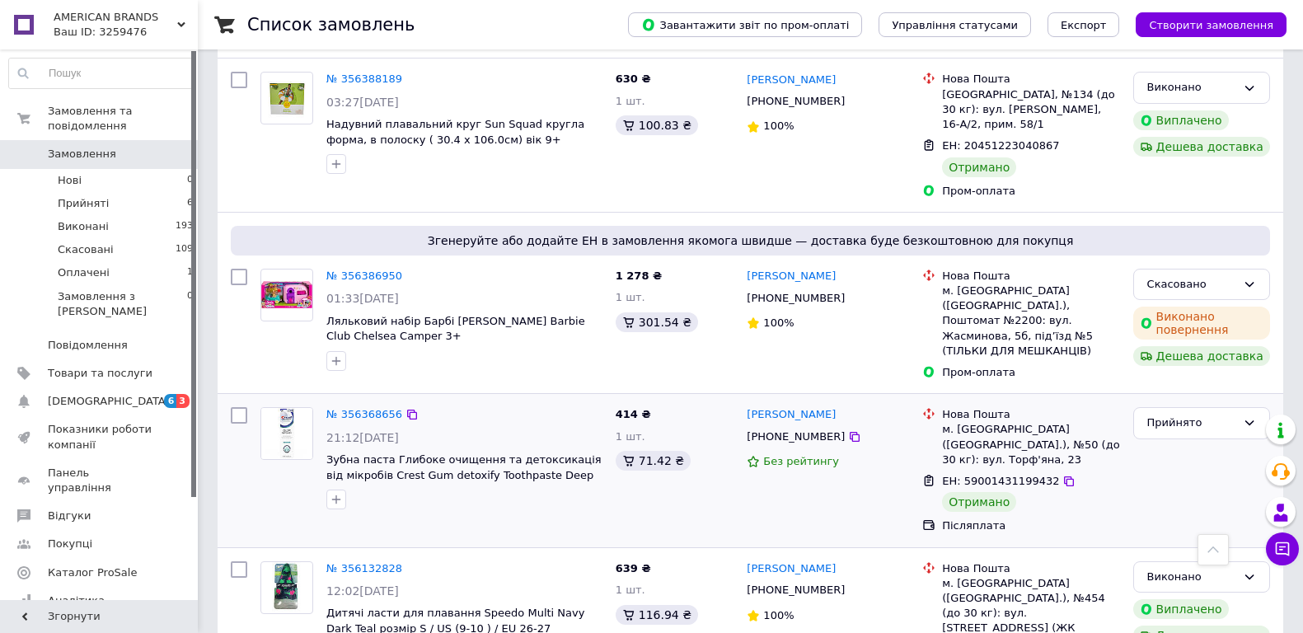
scroll to position [907, 0]
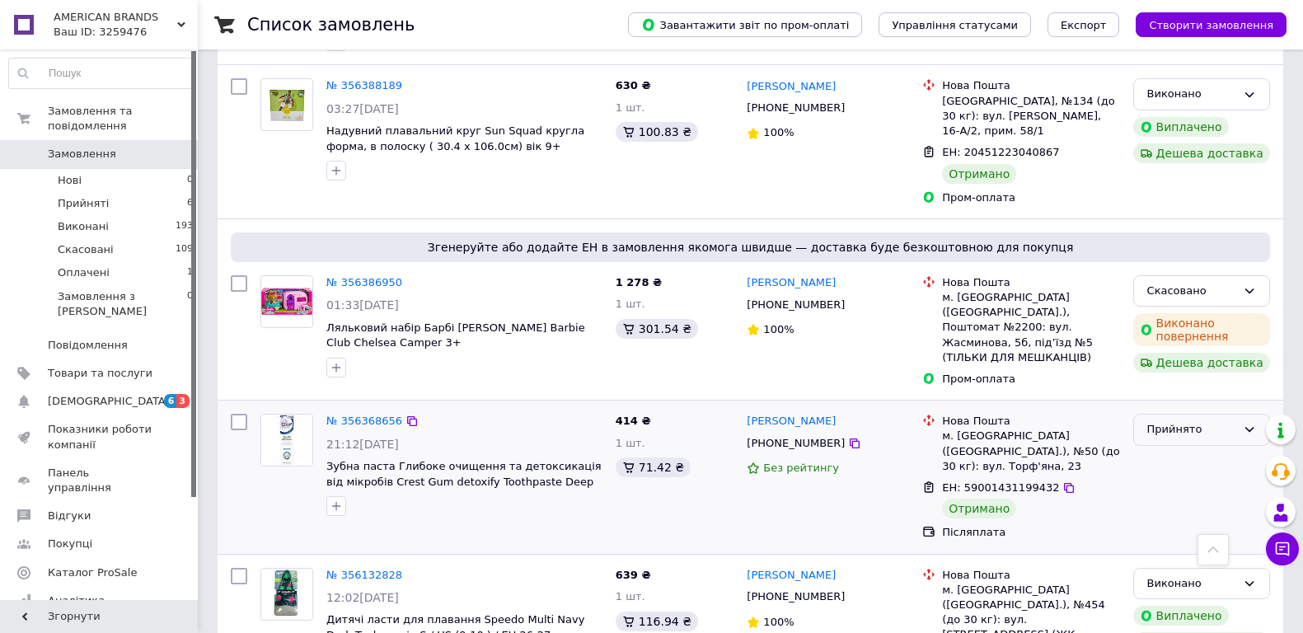
click at [1253, 423] on icon at bounding box center [1249, 429] width 13 height 13
click at [1191, 449] on li "Виконано" at bounding box center [1201, 464] width 135 height 30
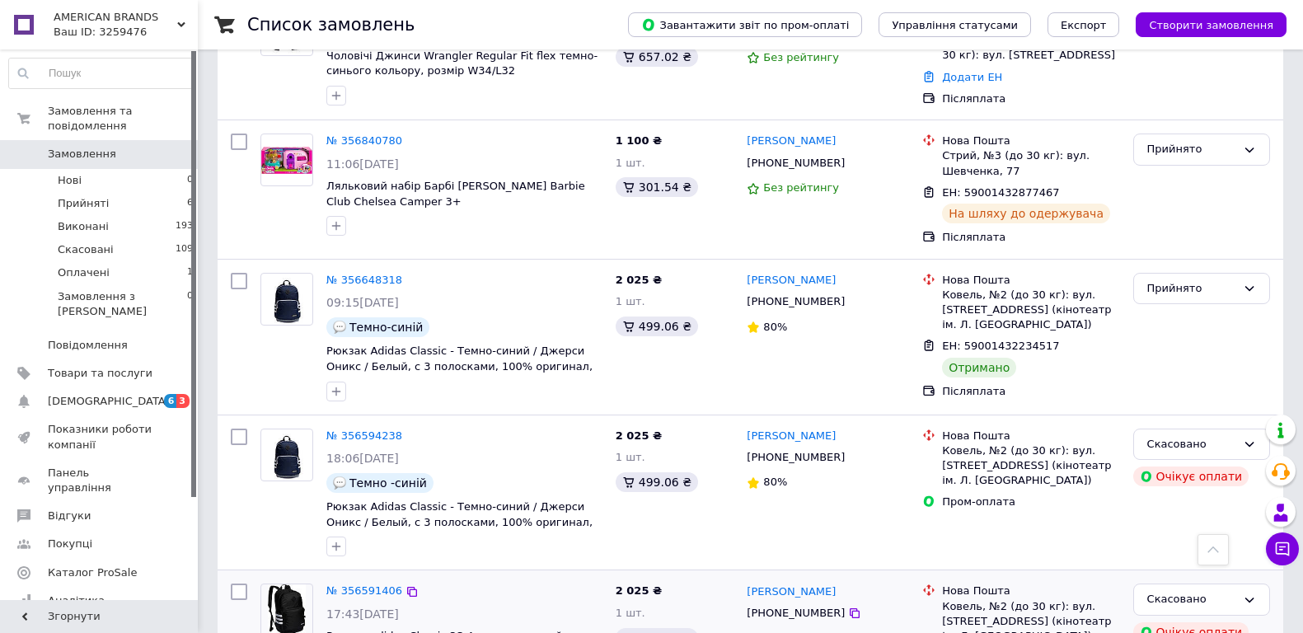
scroll to position [247, 0]
